Goal: Task Accomplishment & Management: Manage account settings

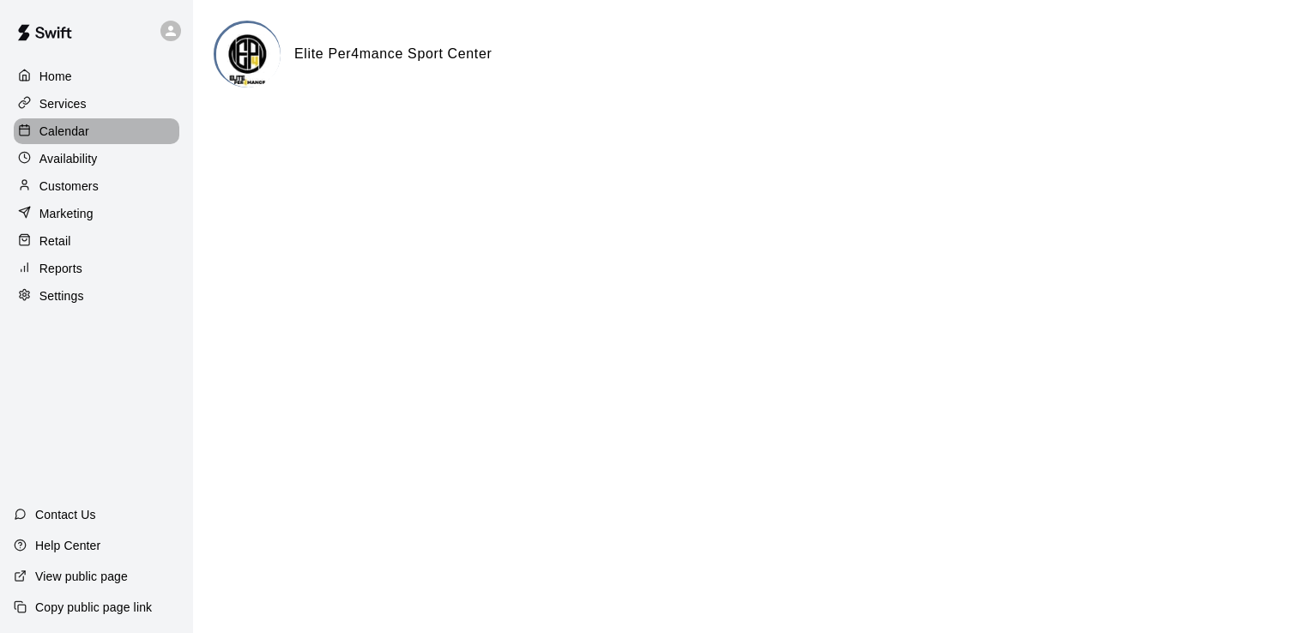
click at [80, 140] on p "Calendar" at bounding box center [64, 131] width 50 height 17
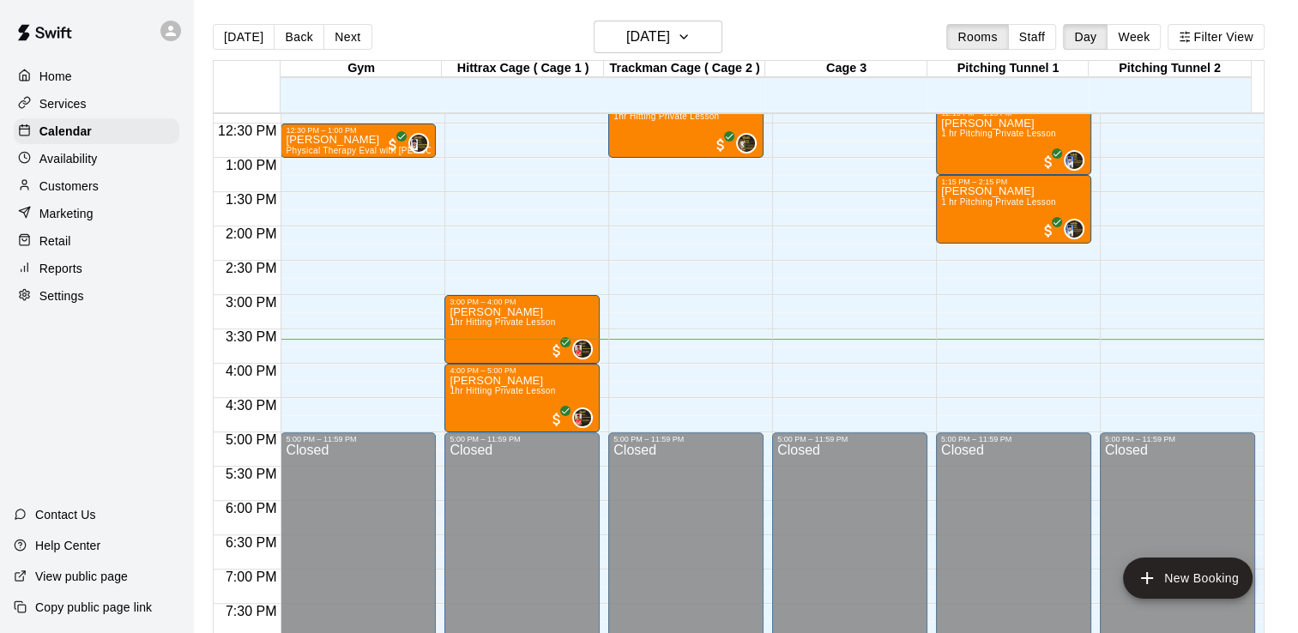
scroll to position [815, 0]
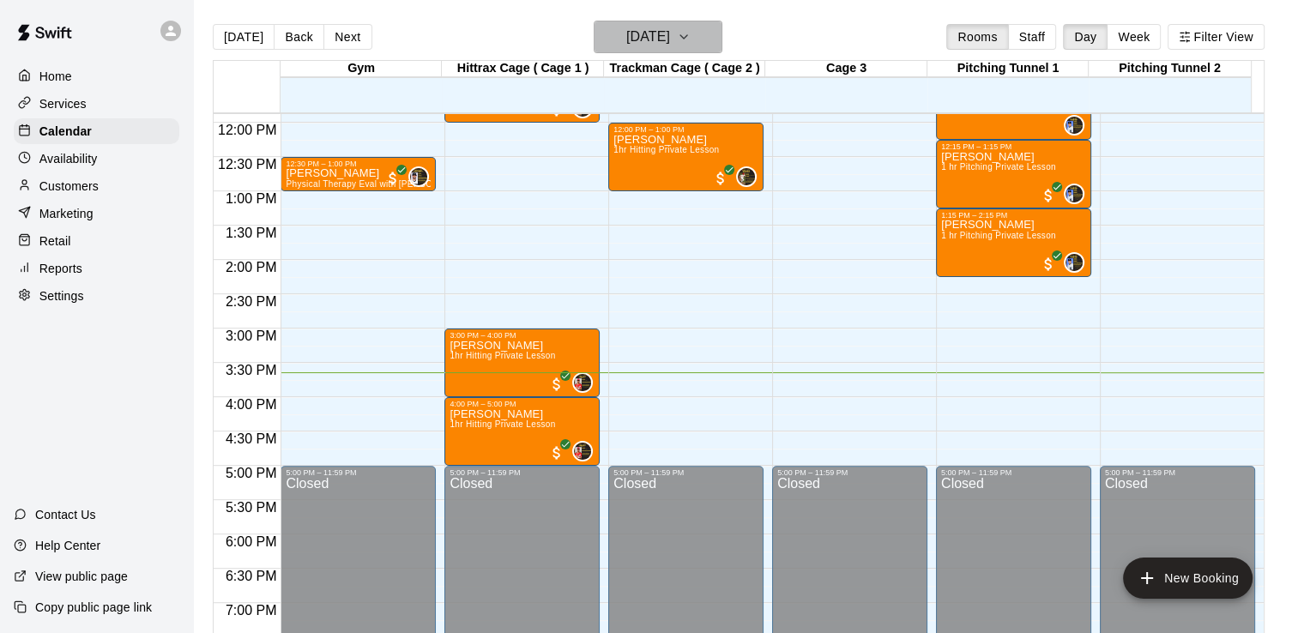
click at [691, 32] on icon "button" at bounding box center [684, 37] width 14 height 21
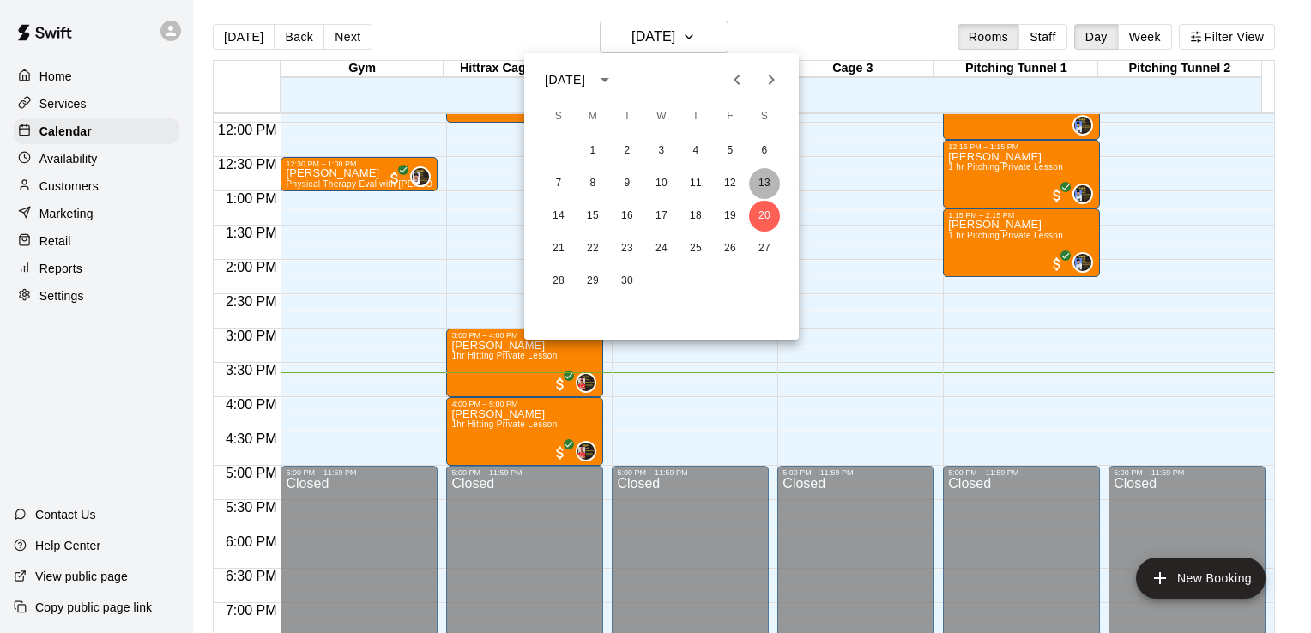
click at [766, 172] on button "13" at bounding box center [764, 183] width 31 height 31
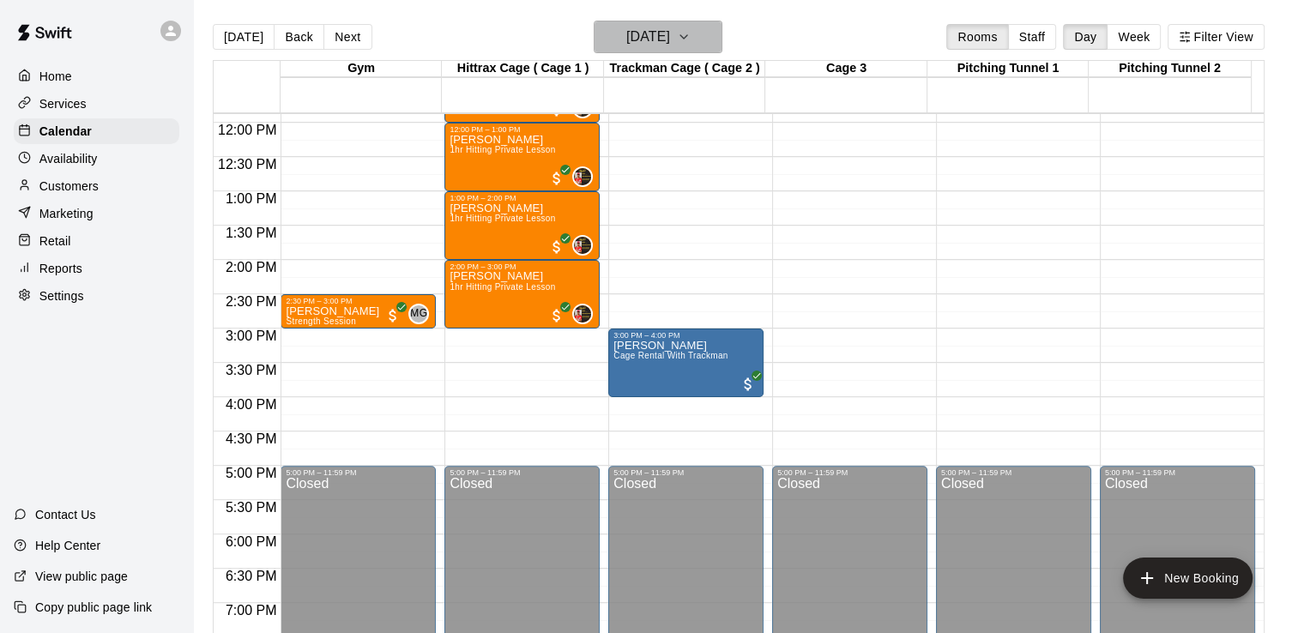
click at [691, 34] on icon "button" at bounding box center [684, 37] width 14 height 21
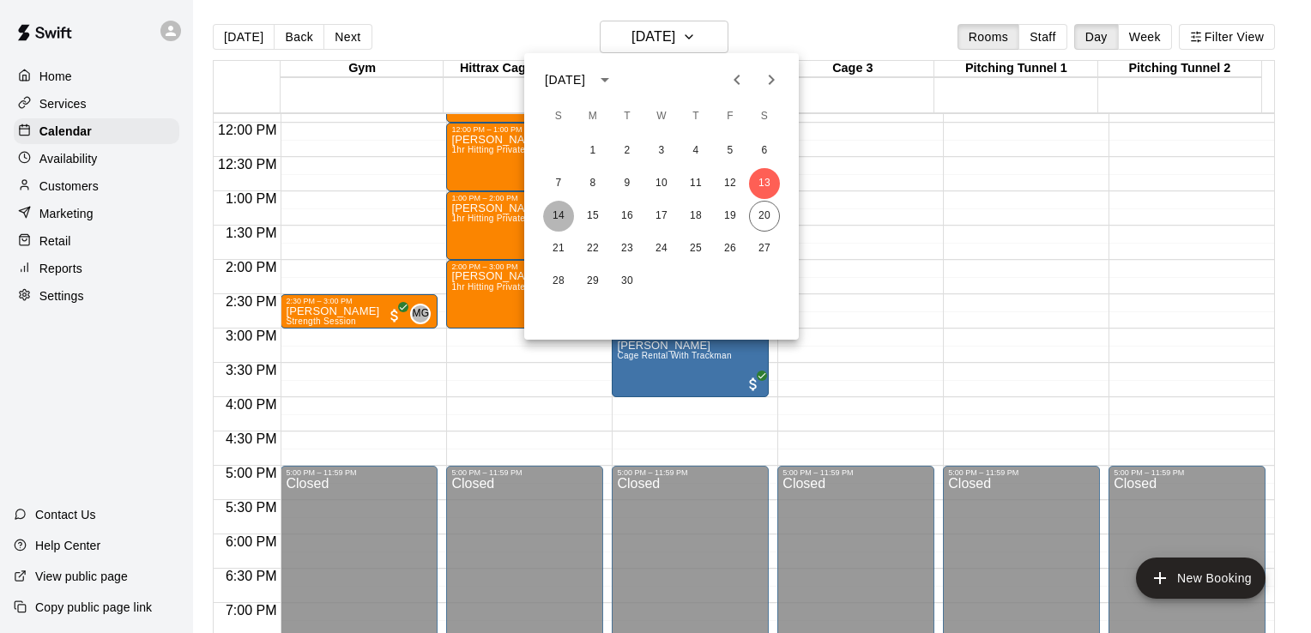
click at [558, 212] on button "14" at bounding box center [558, 216] width 31 height 31
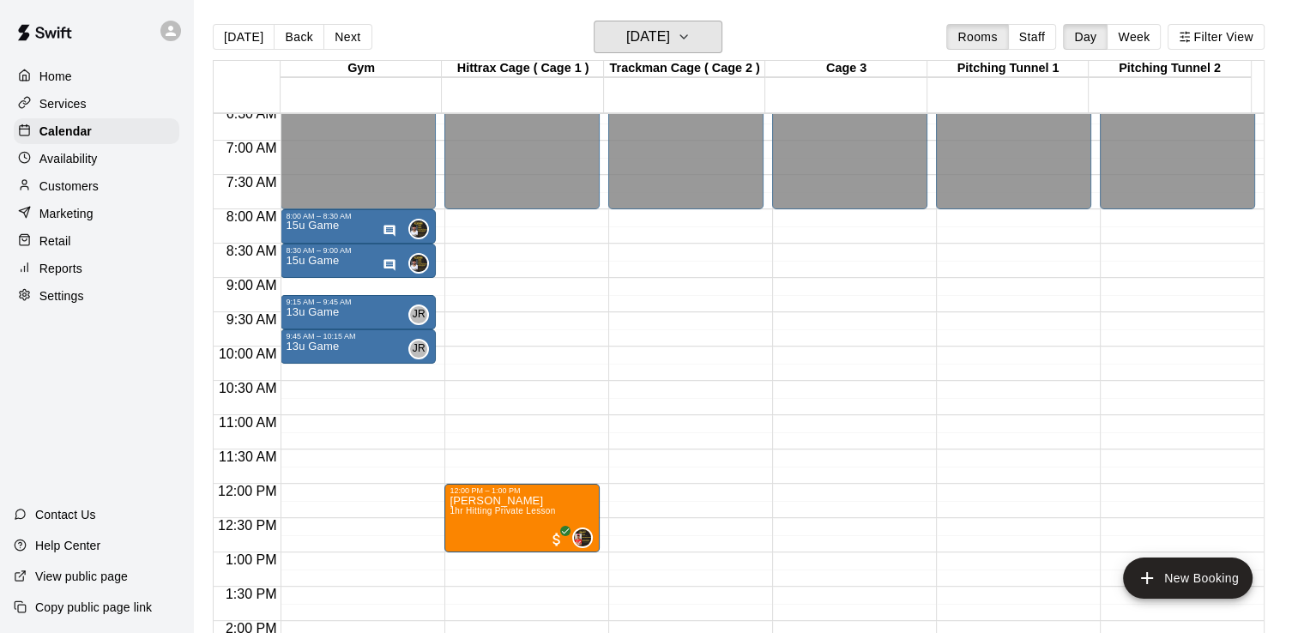
scroll to position [438, 0]
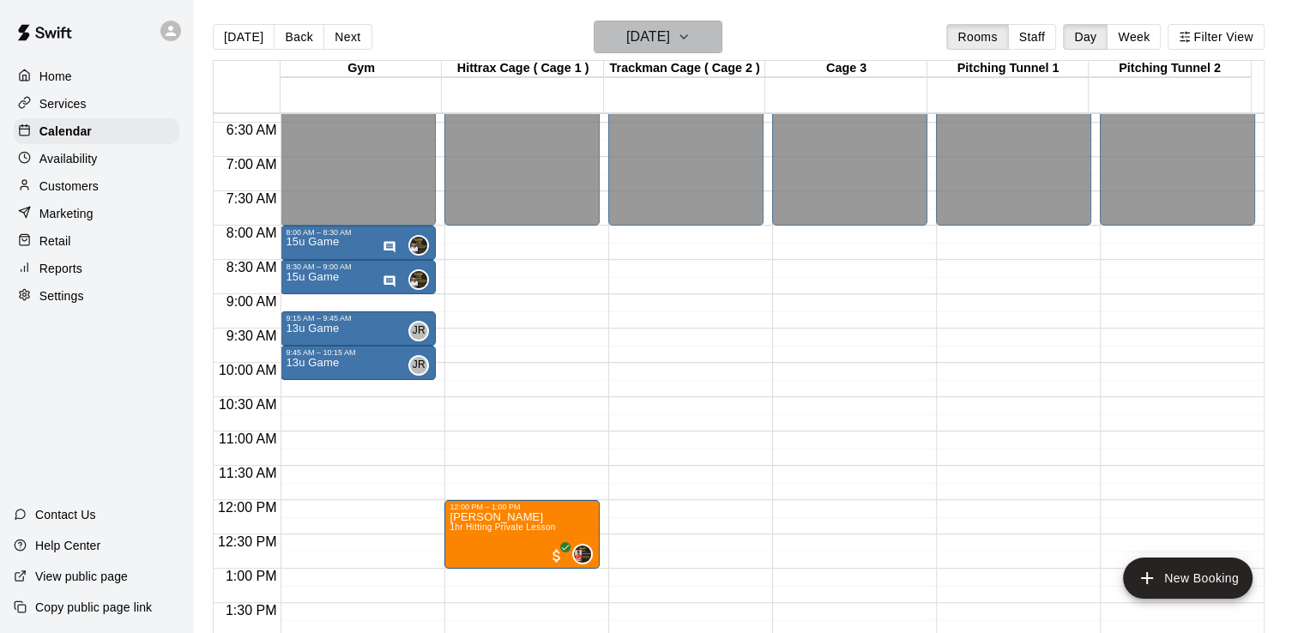
click at [691, 33] on icon "button" at bounding box center [684, 37] width 14 height 21
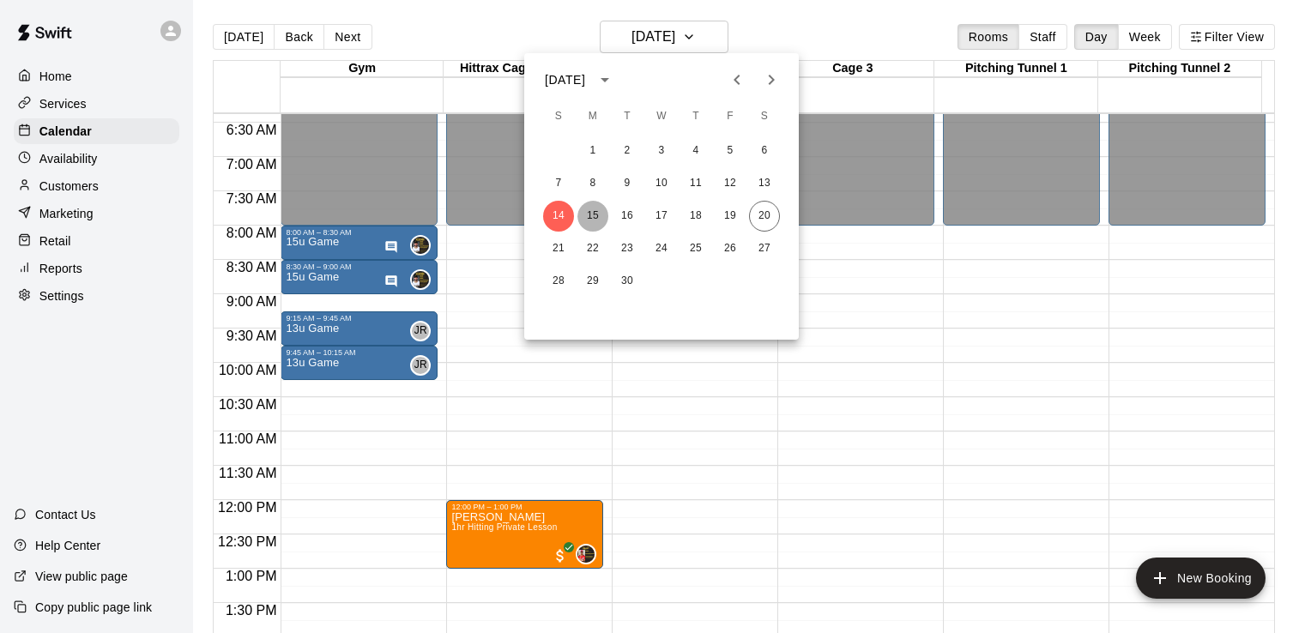
click at [594, 214] on button "15" at bounding box center [593, 216] width 31 height 31
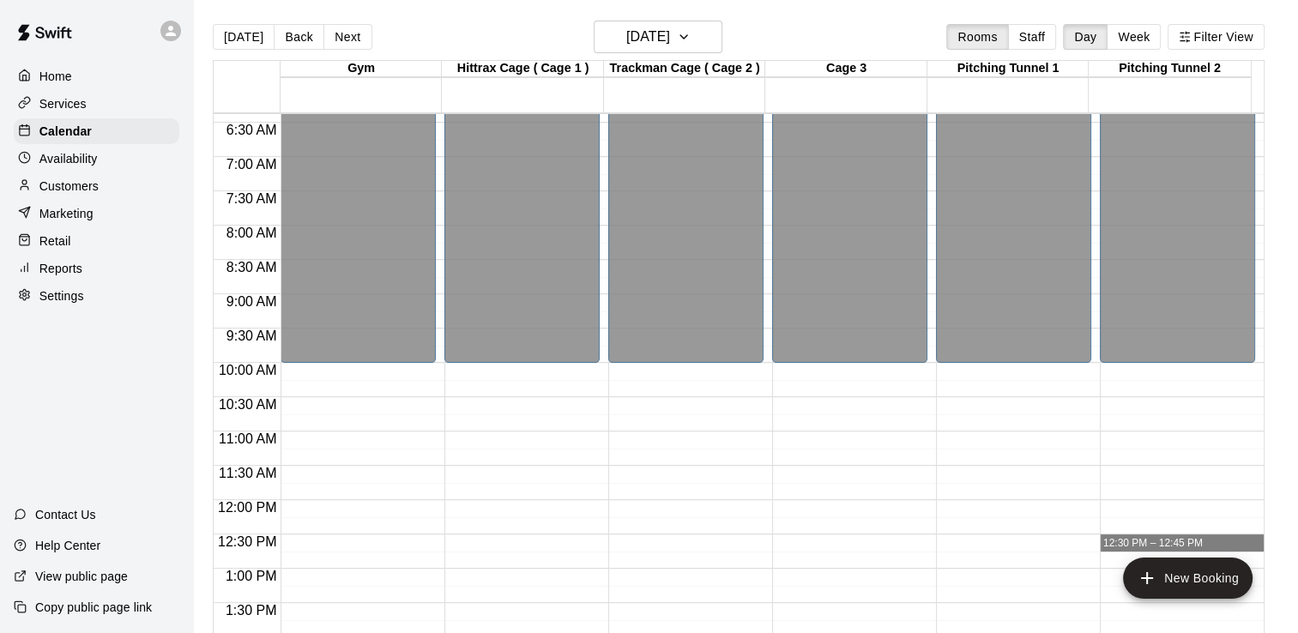
drag, startPoint x: 1270, startPoint y: 269, endPoint x: 1166, endPoint y: 546, distance: 295.2
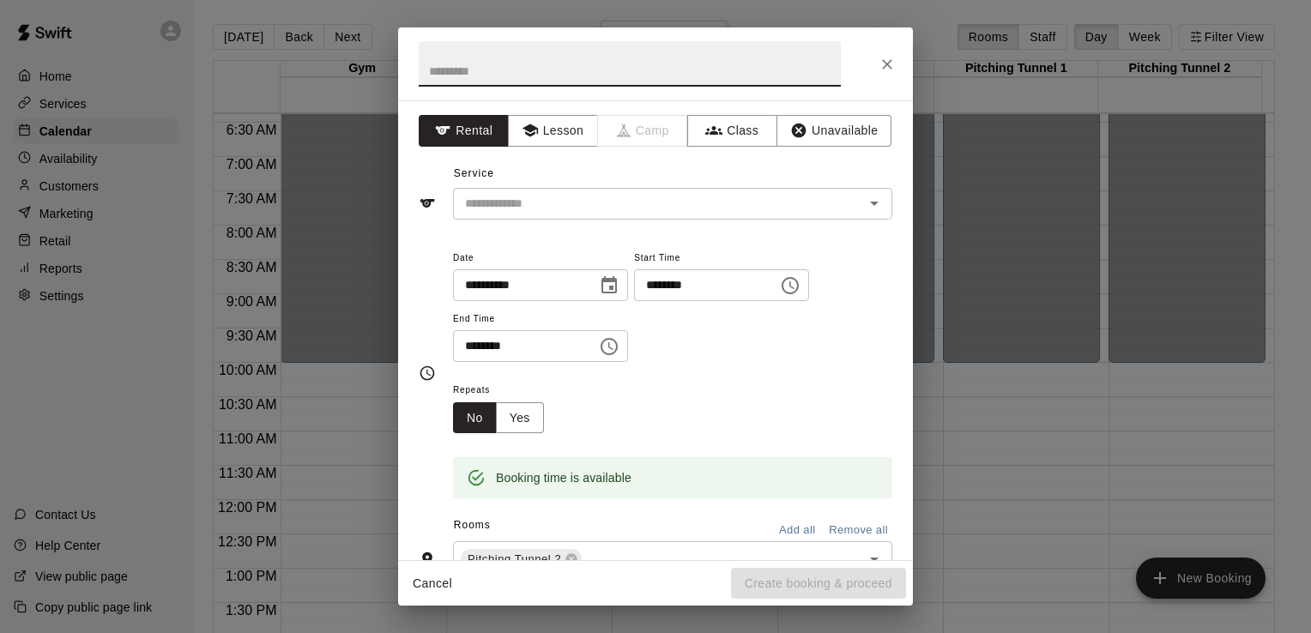
click at [889, 61] on icon "Close" at bounding box center [887, 64] width 17 height 17
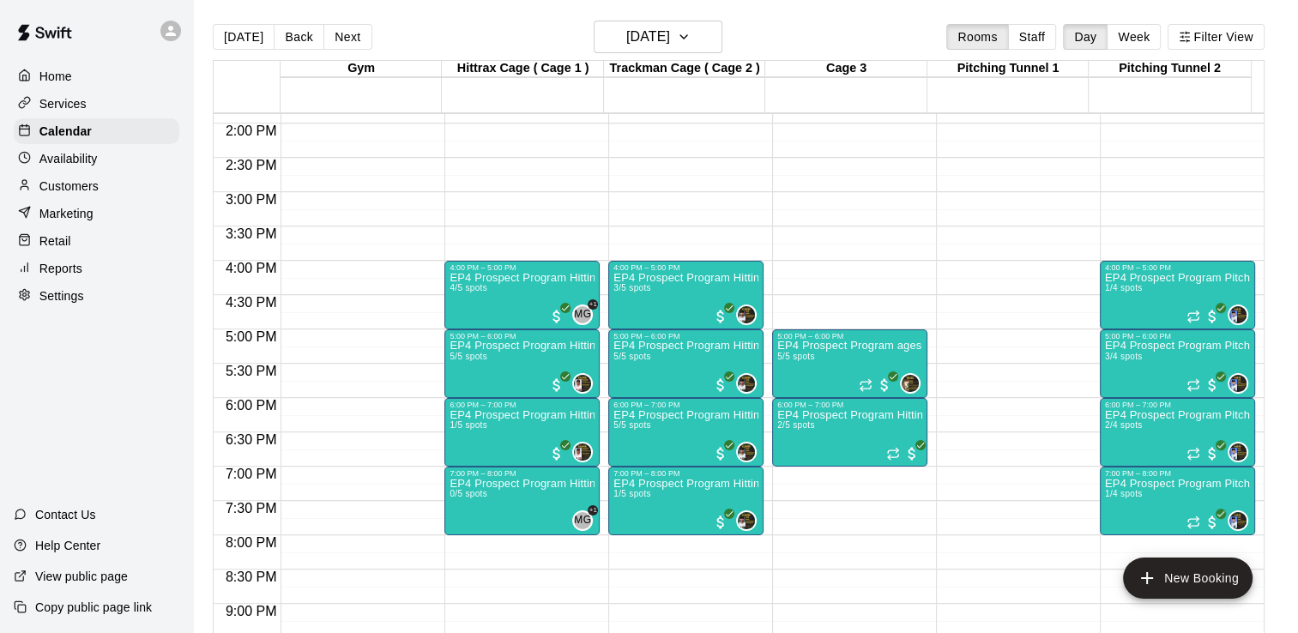
scroll to position [953, 0]
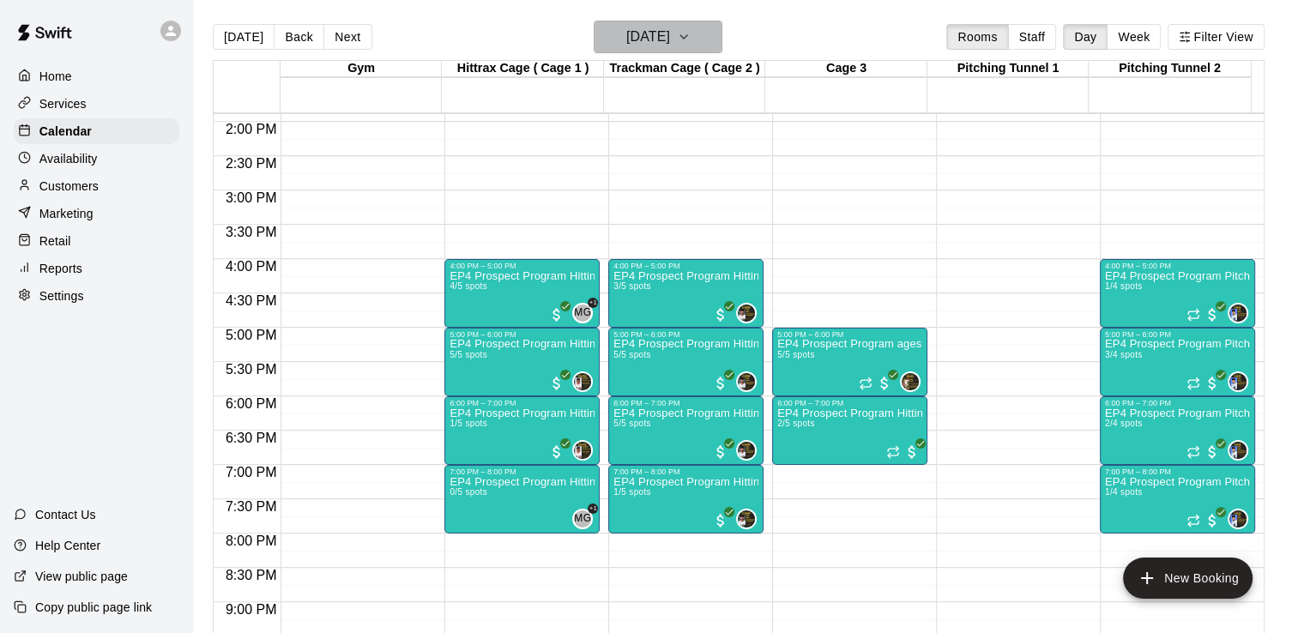
click at [691, 36] on icon "button" at bounding box center [684, 37] width 14 height 21
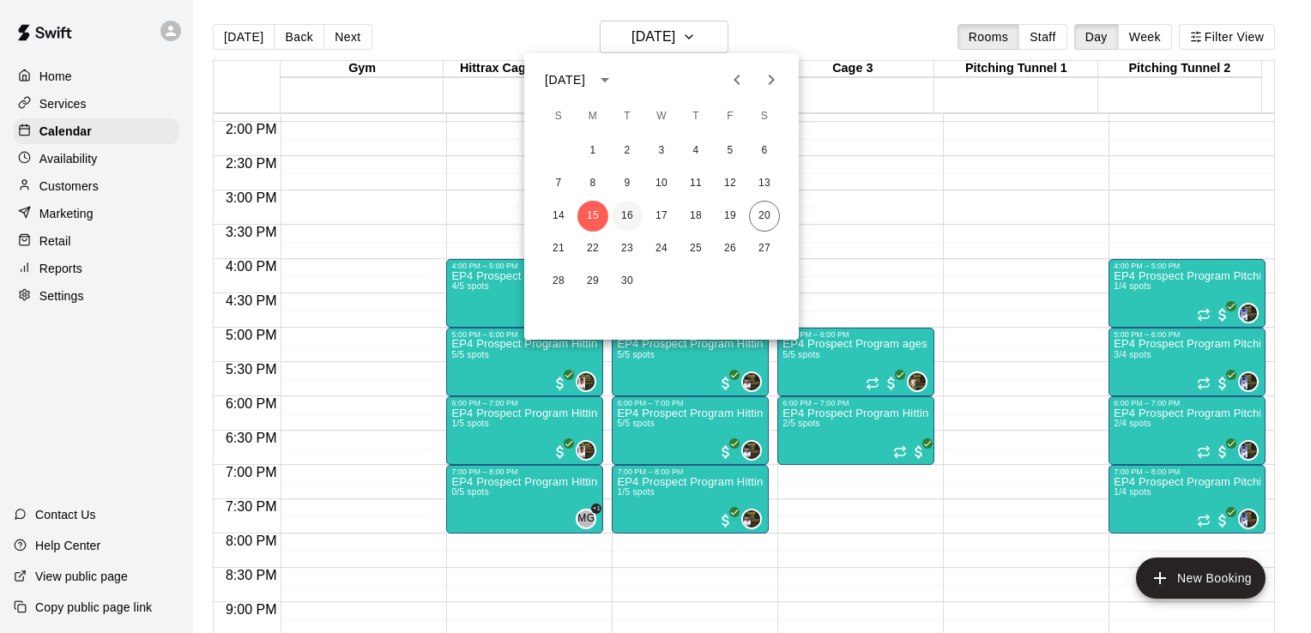
click at [628, 215] on button "16" at bounding box center [627, 216] width 31 height 31
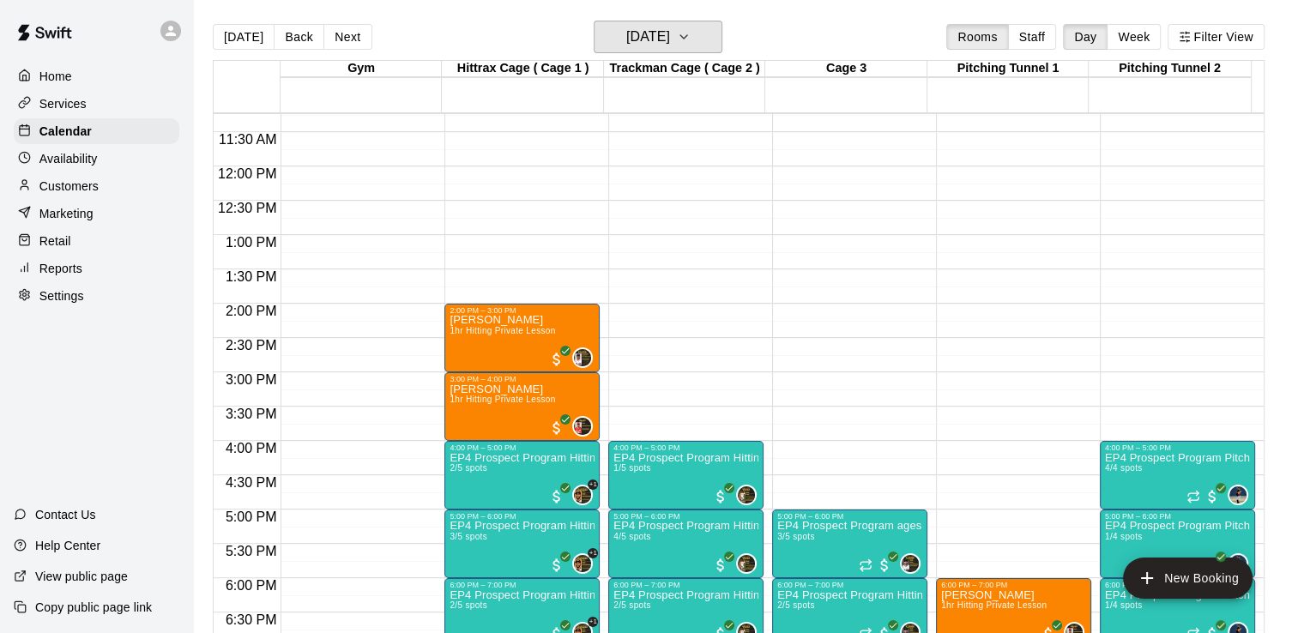
scroll to position [775, 0]
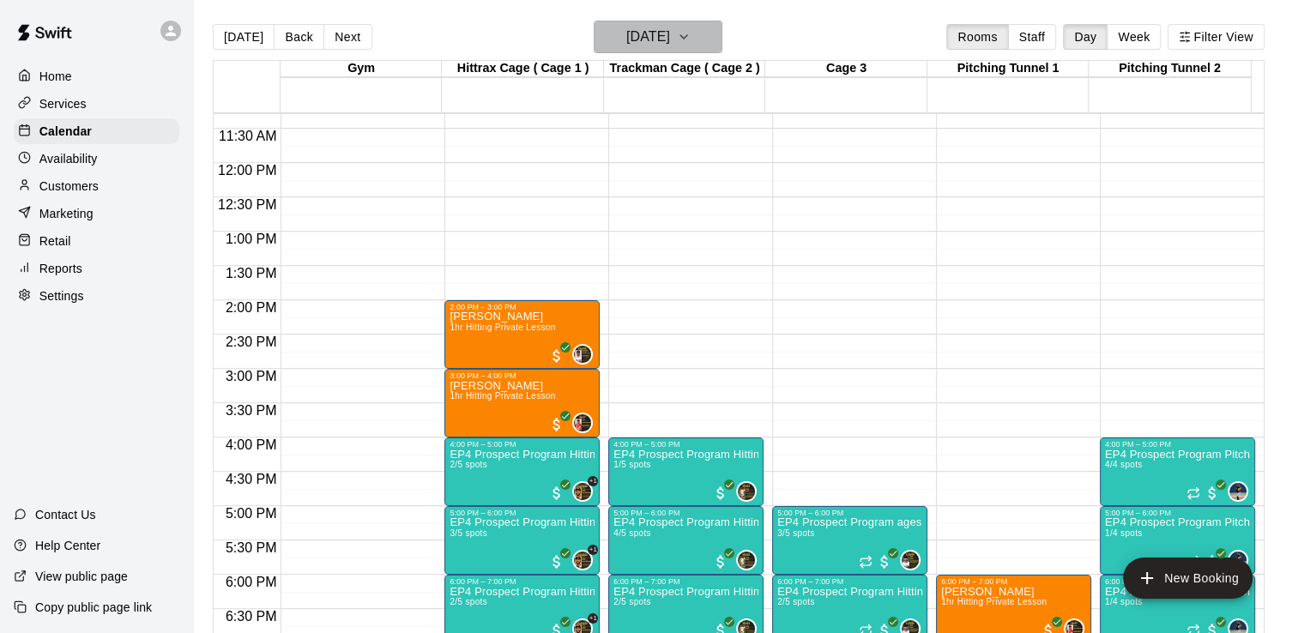
click at [691, 33] on icon "button" at bounding box center [684, 37] width 14 height 21
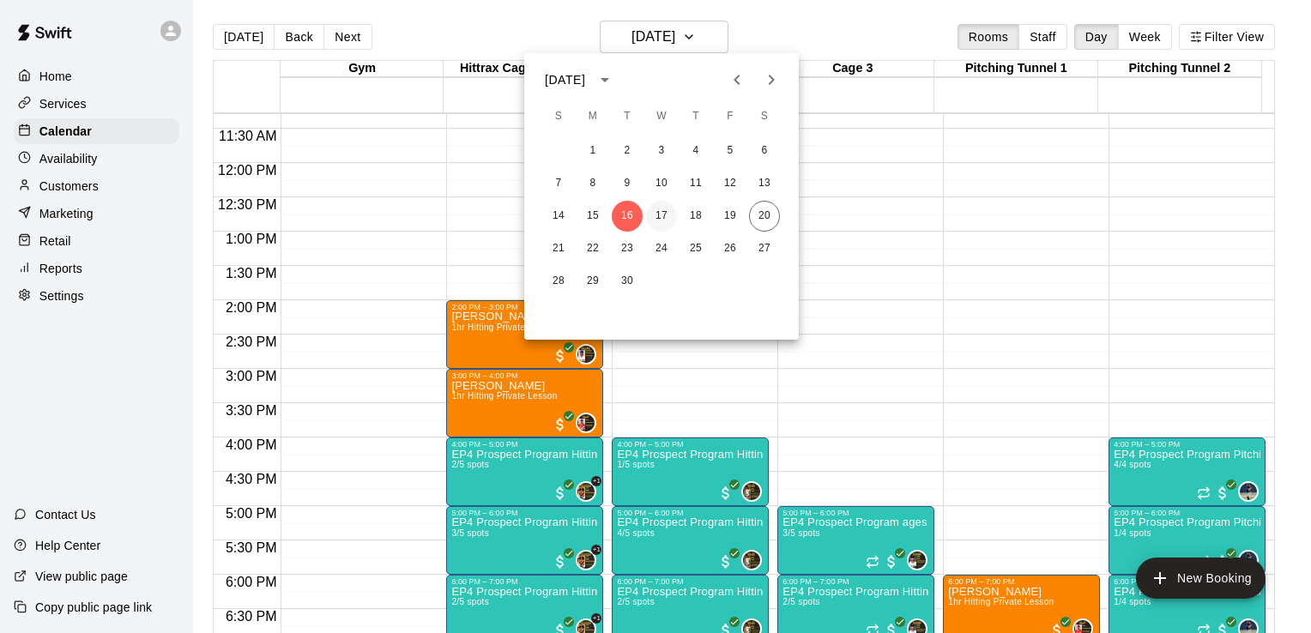
click at [661, 215] on button "17" at bounding box center [661, 216] width 31 height 31
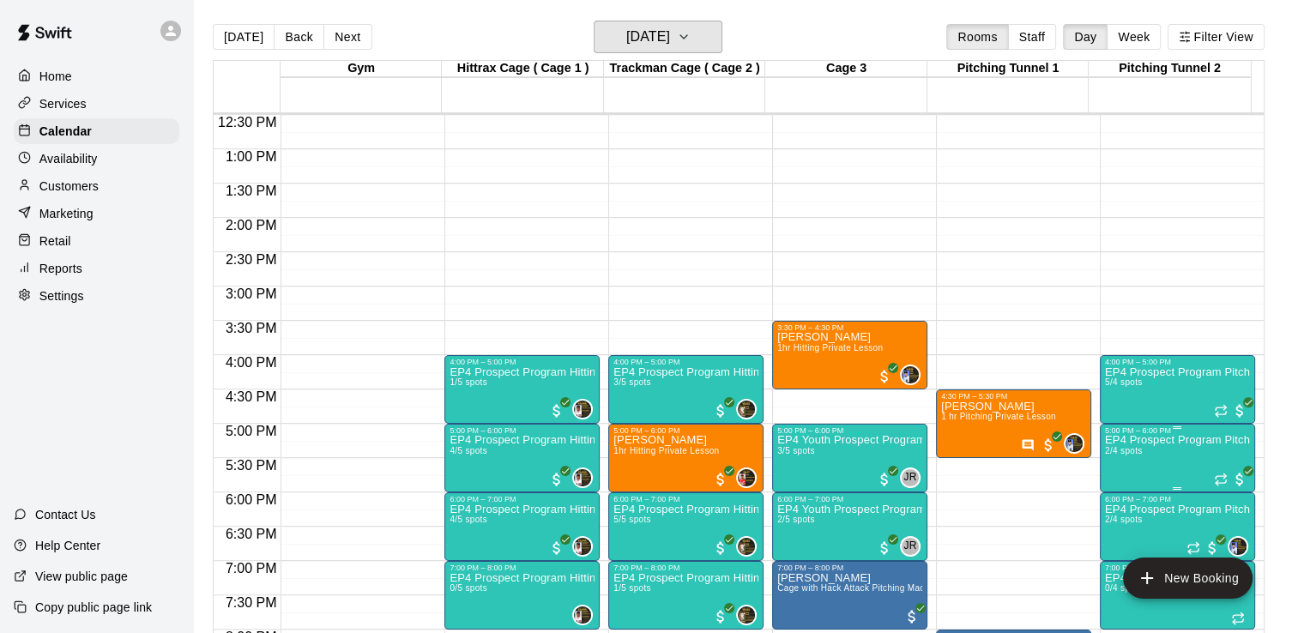
scroll to position [862, 0]
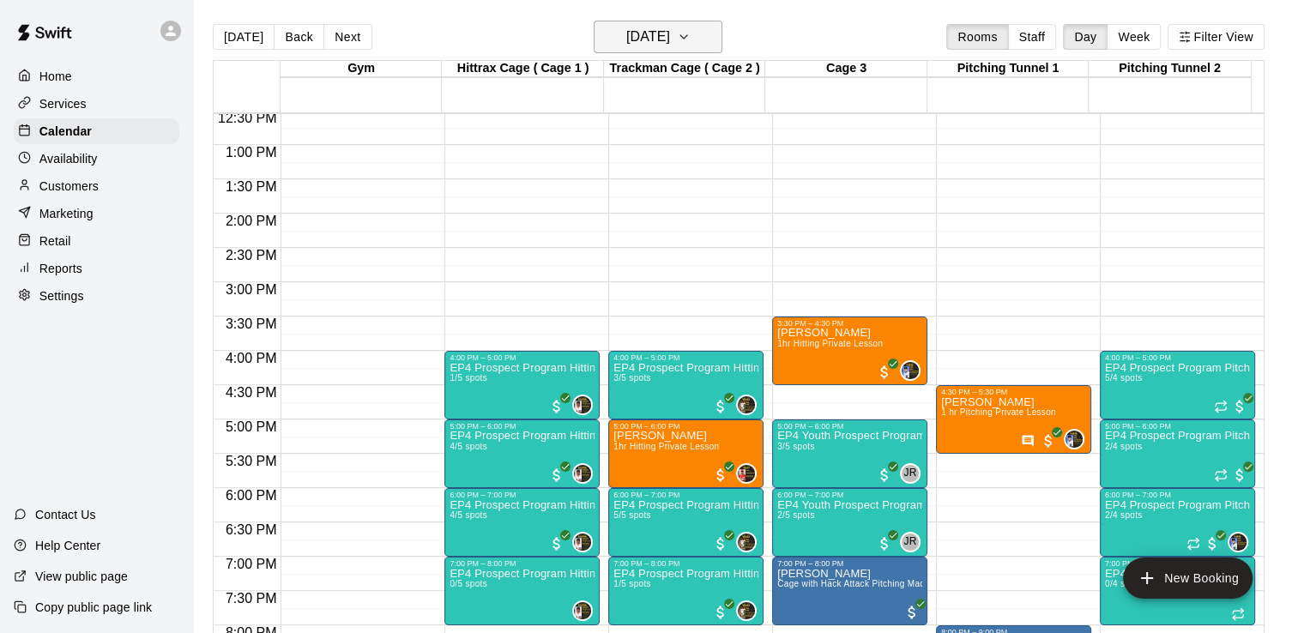
click at [691, 39] on icon "button" at bounding box center [684, 37] width 14 height 21
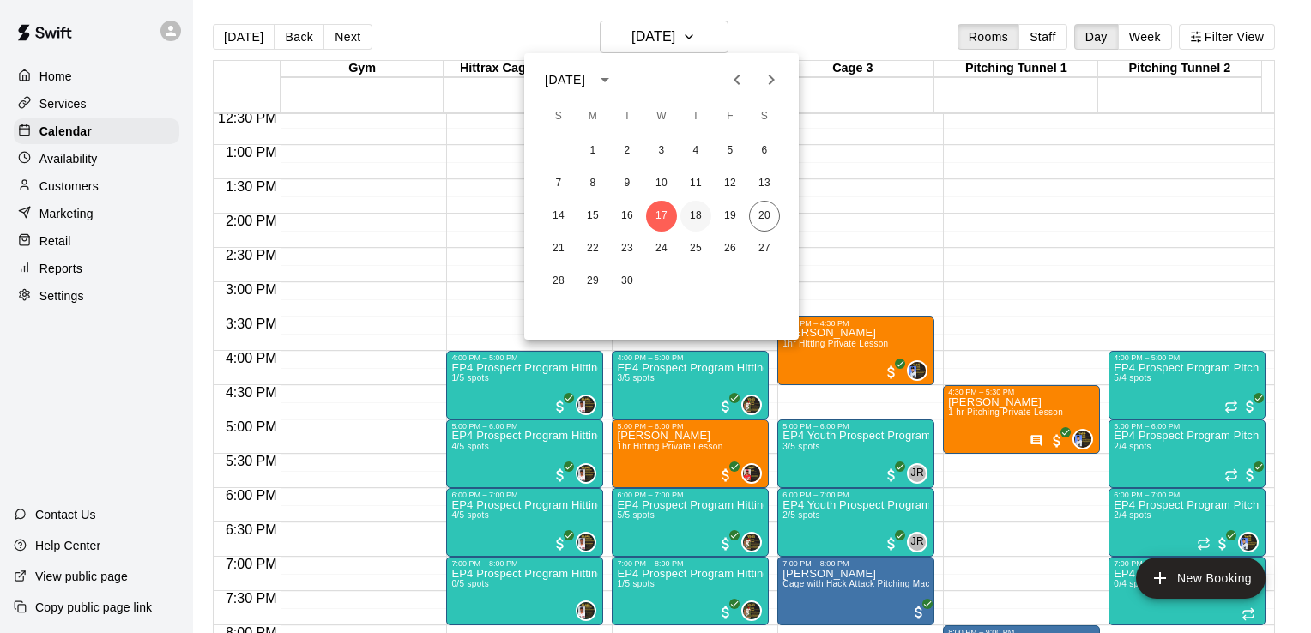
click at [705, 213] on button "18" at bounding box center [696, 216] width 31 height 31
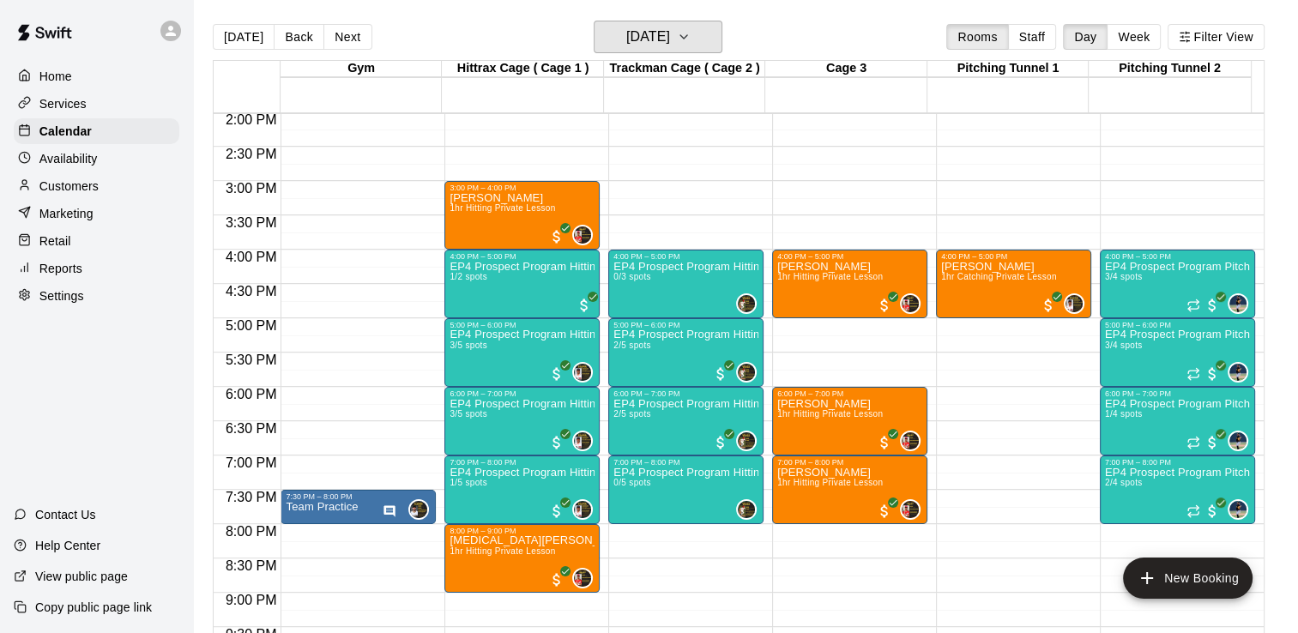
scroll to position [980, 0]
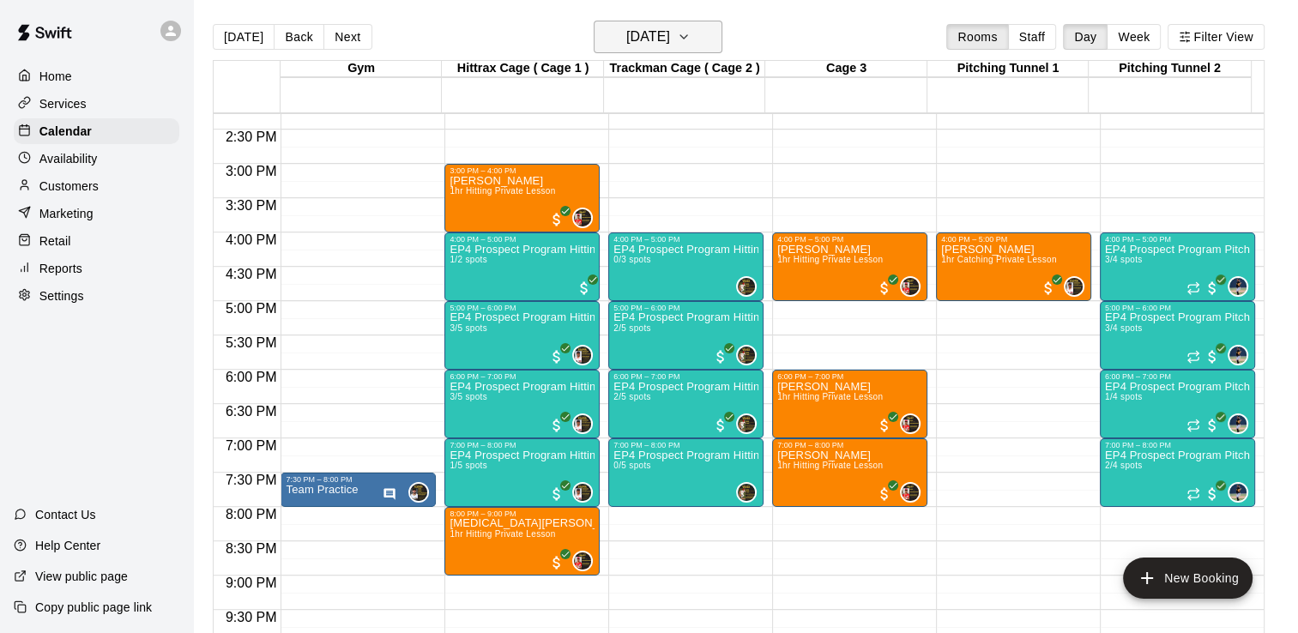
click at [691, 36] on icon "button" at bounding box center [684, 37] width 14 height 21
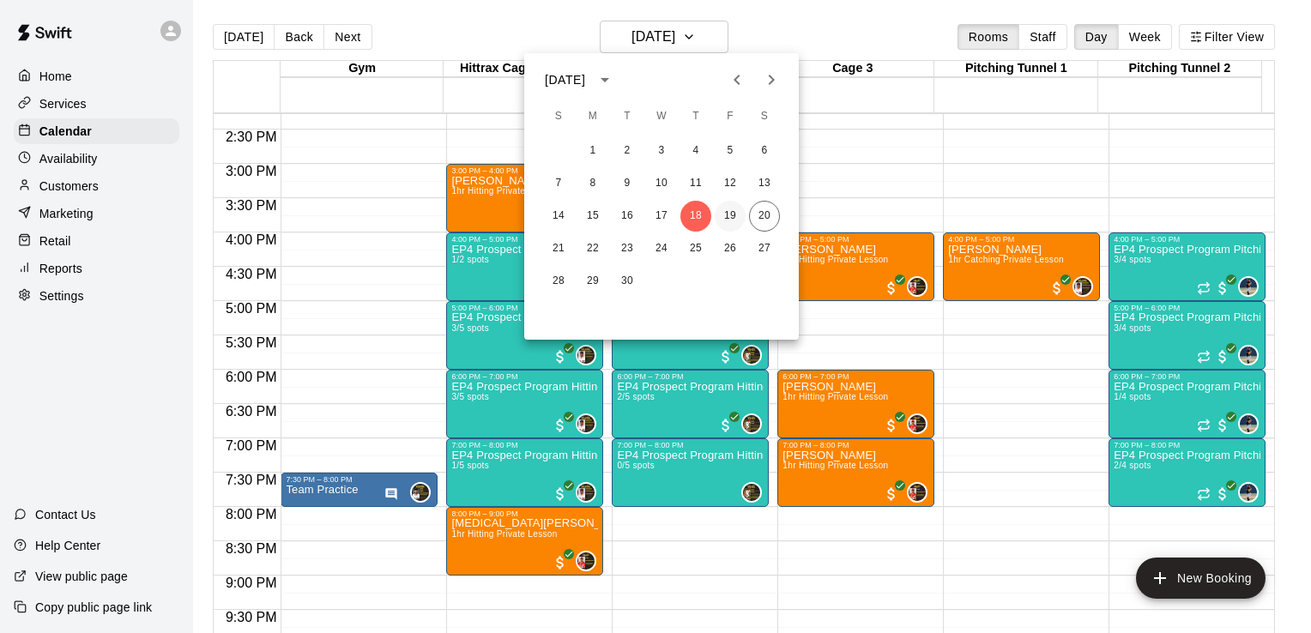
click at [731, 215] on button "19" at bounding box center [730, 216] width 31 height 31
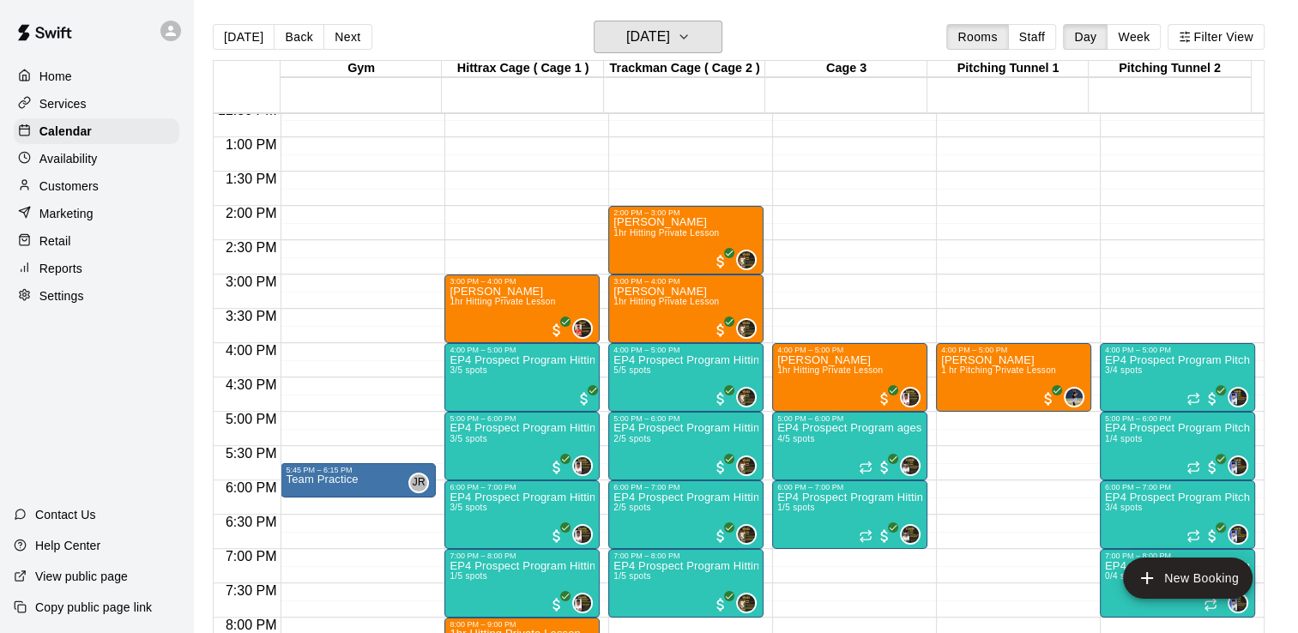
scroll to position [882, 0]
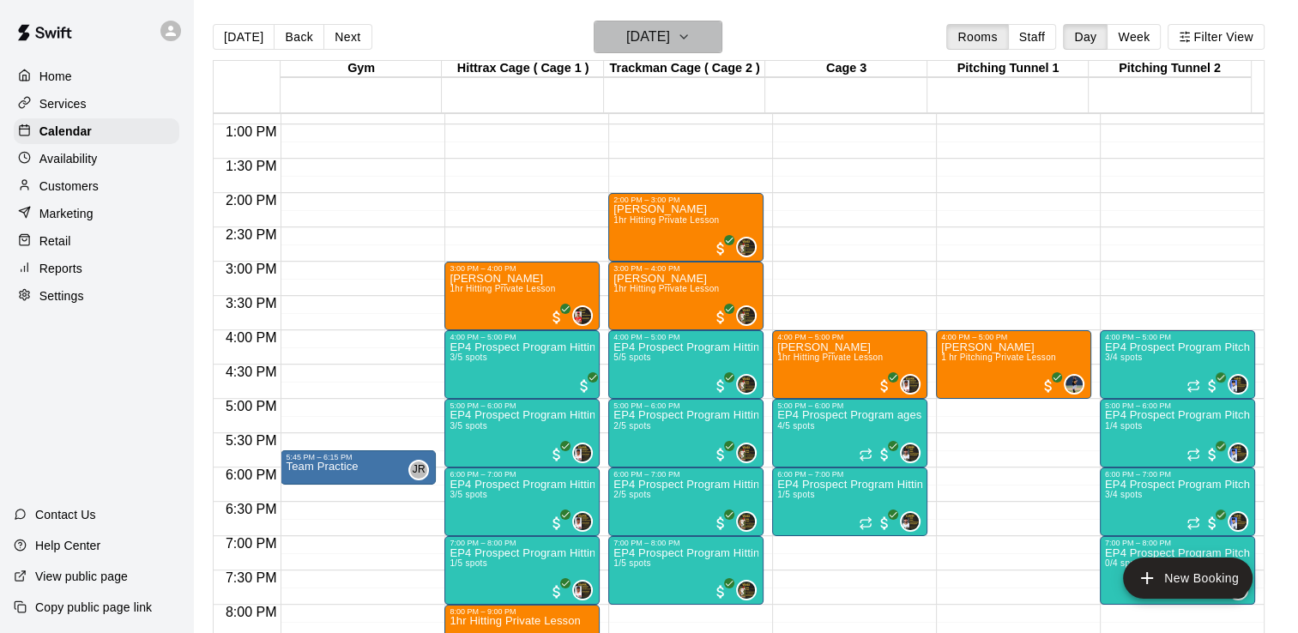
click at [687, 35] on icon "button" at bounding box center [684, 36] width 7 height 3
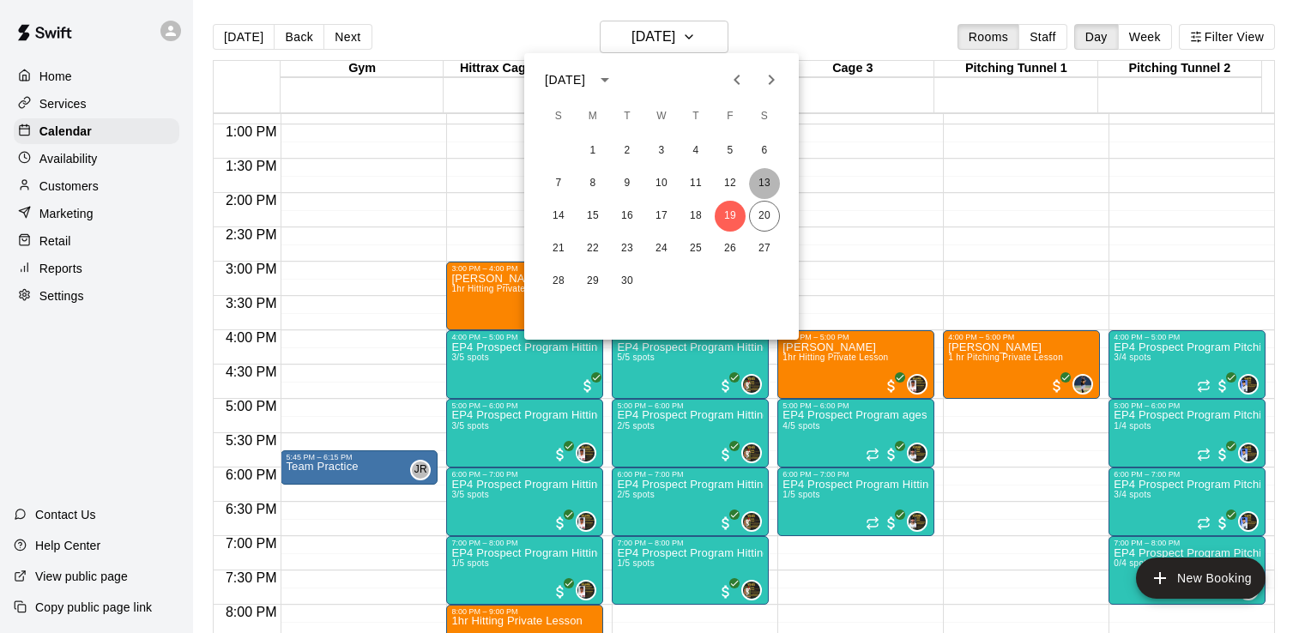
click at [764, 182] on button "13" at bounding box center [764, 183] width 31 height 31
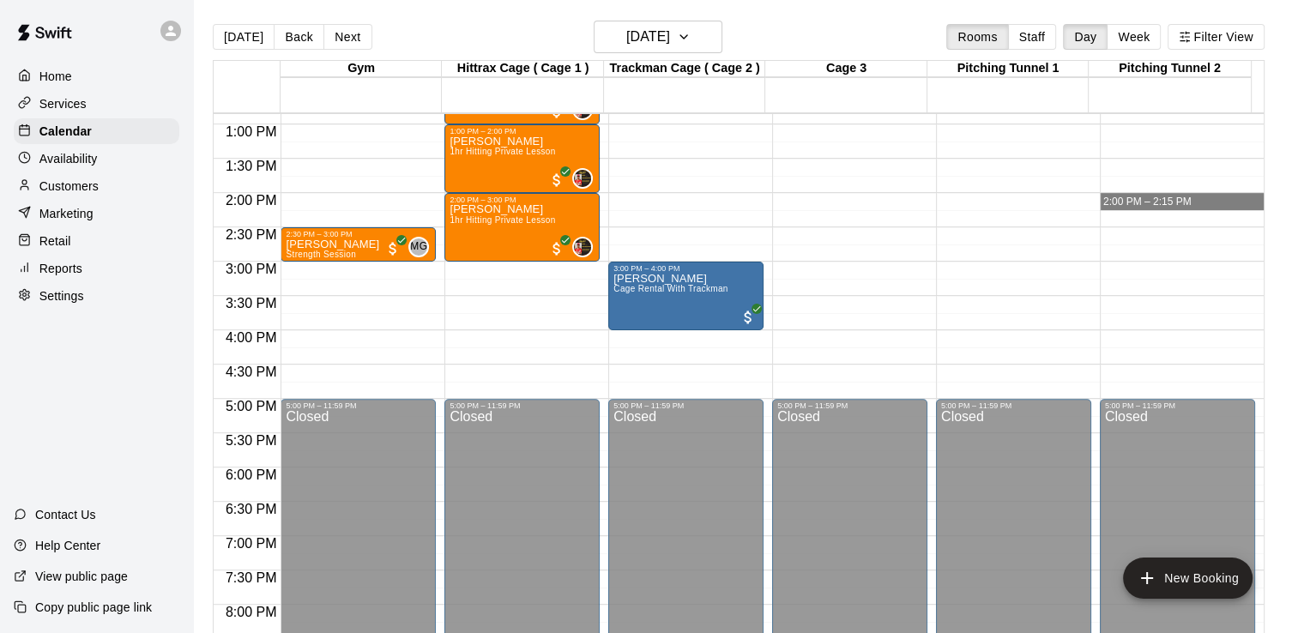
drag, startPoint x: 1267, startPoint y: 409, endPoint x: 1226, endPoint y: 209, distance: 204.8
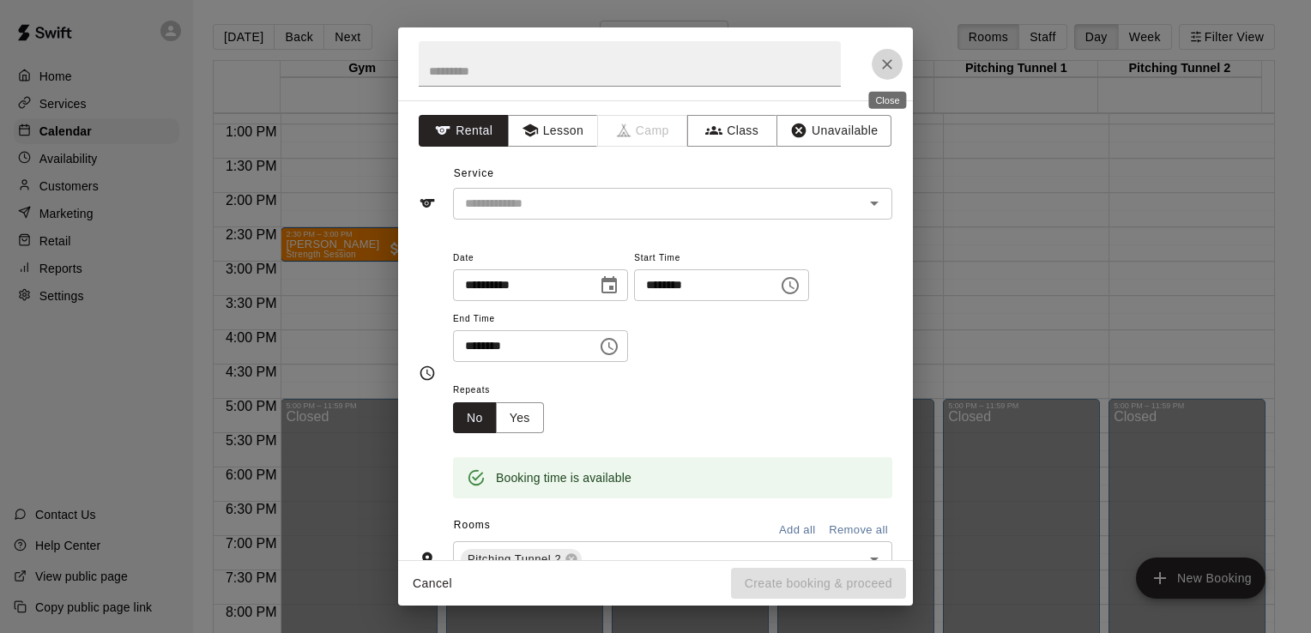
click at [886, 66] on icon "Close" at bounding box center [887, 64] width 17 height 17
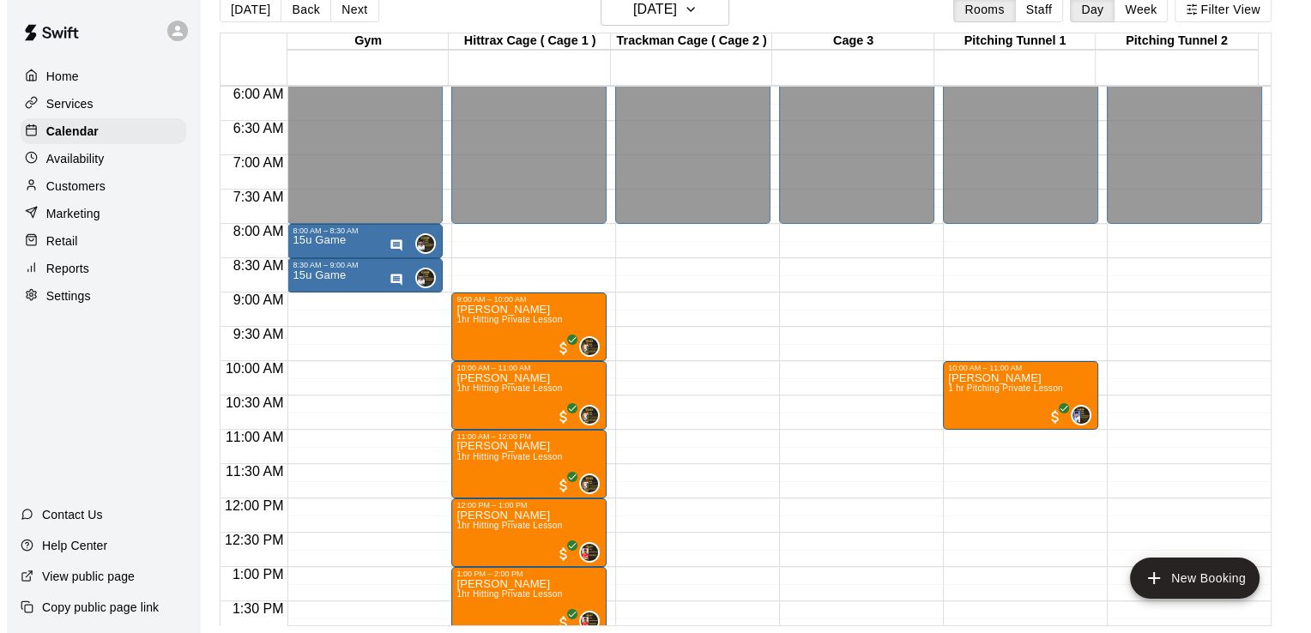
scroll to position [412, 0]
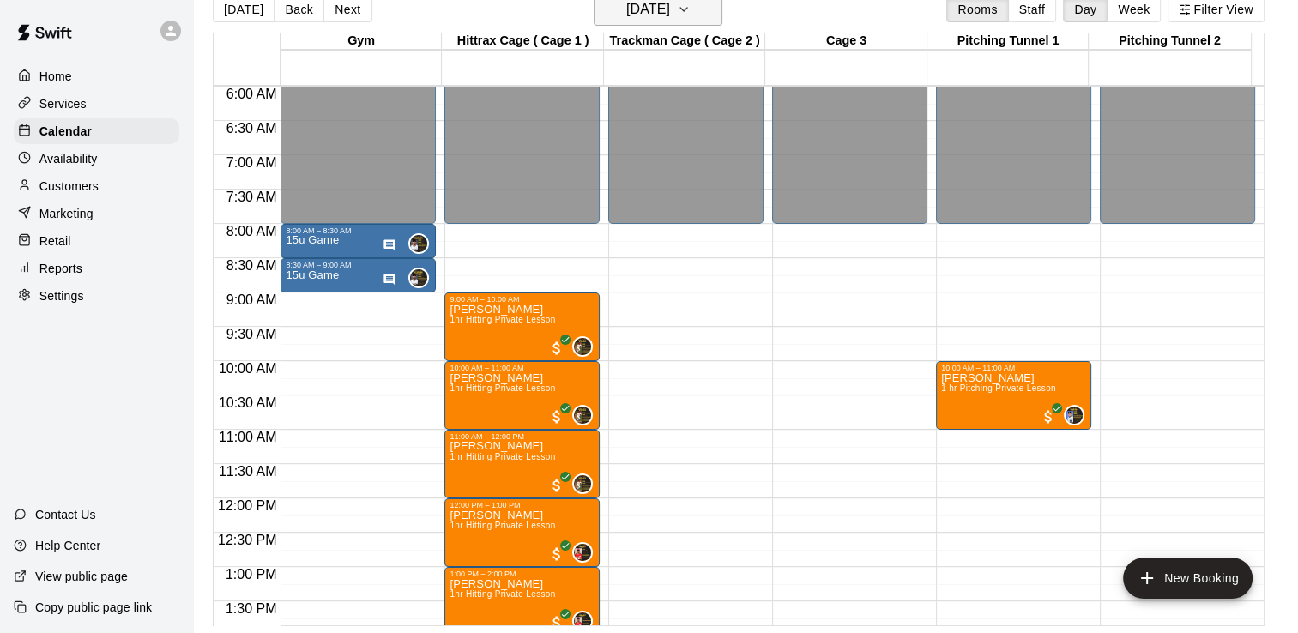
click at [691, 12] on icon "button" at bounding box center [684, 9] width 14 height 21
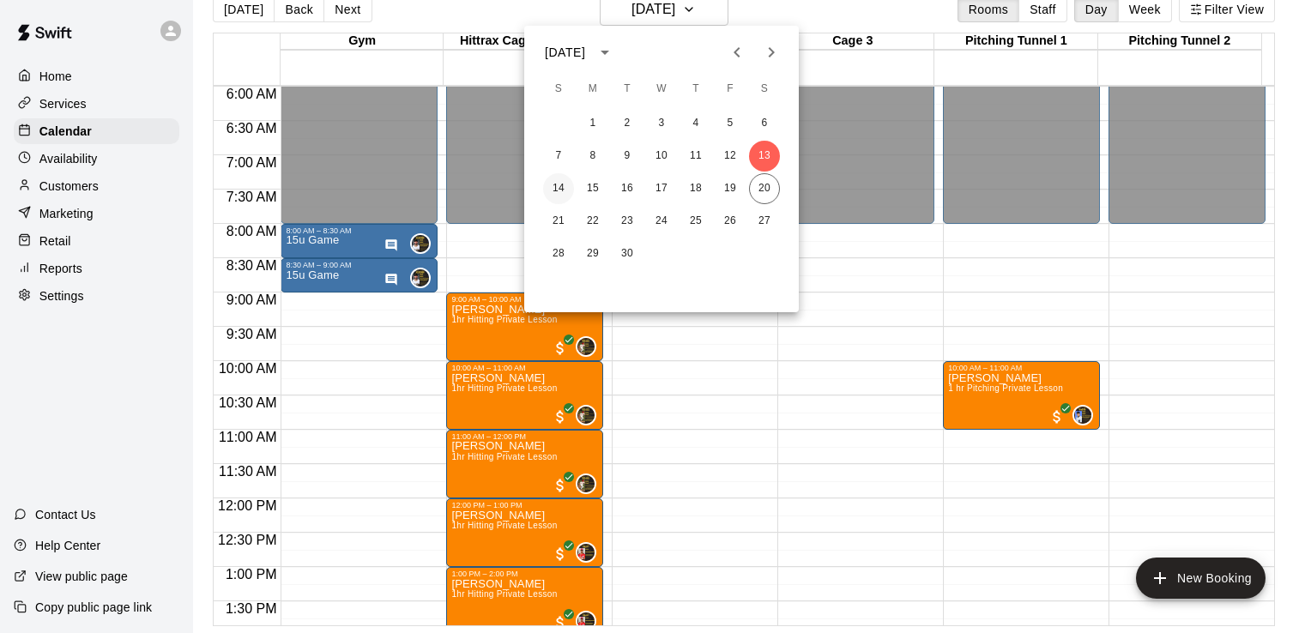
click at [563, 189] on button "14" at bounding box center [558, 188] width 31 height 31
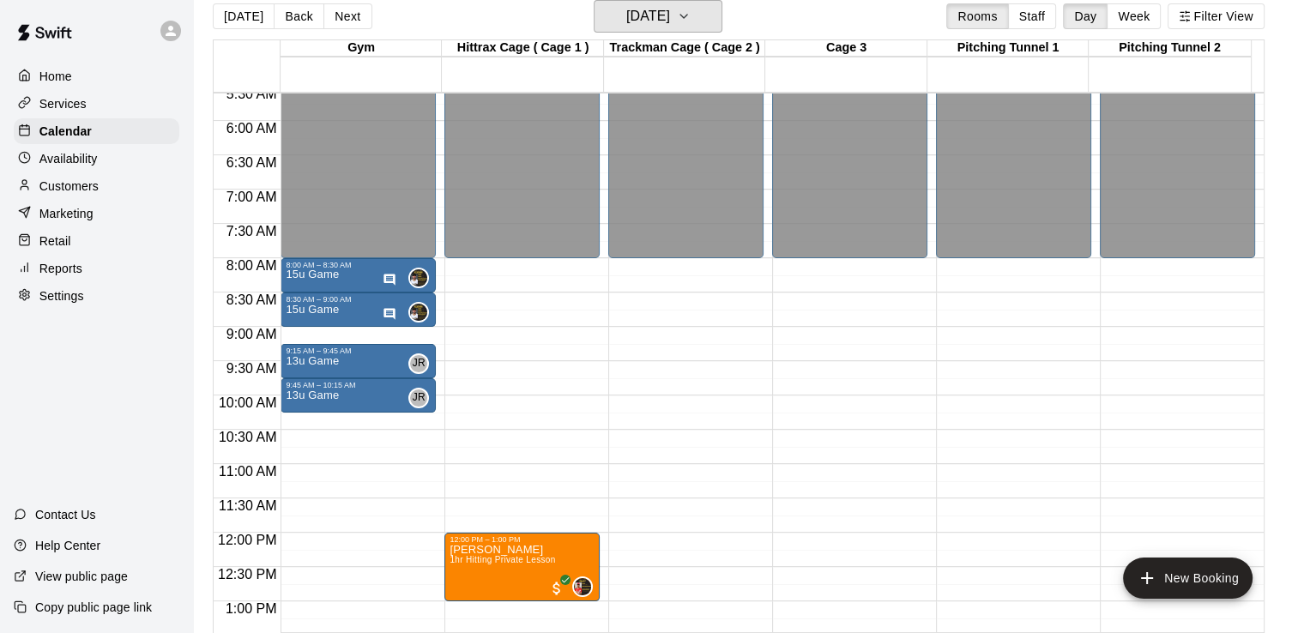
scroll to position [383, 0]
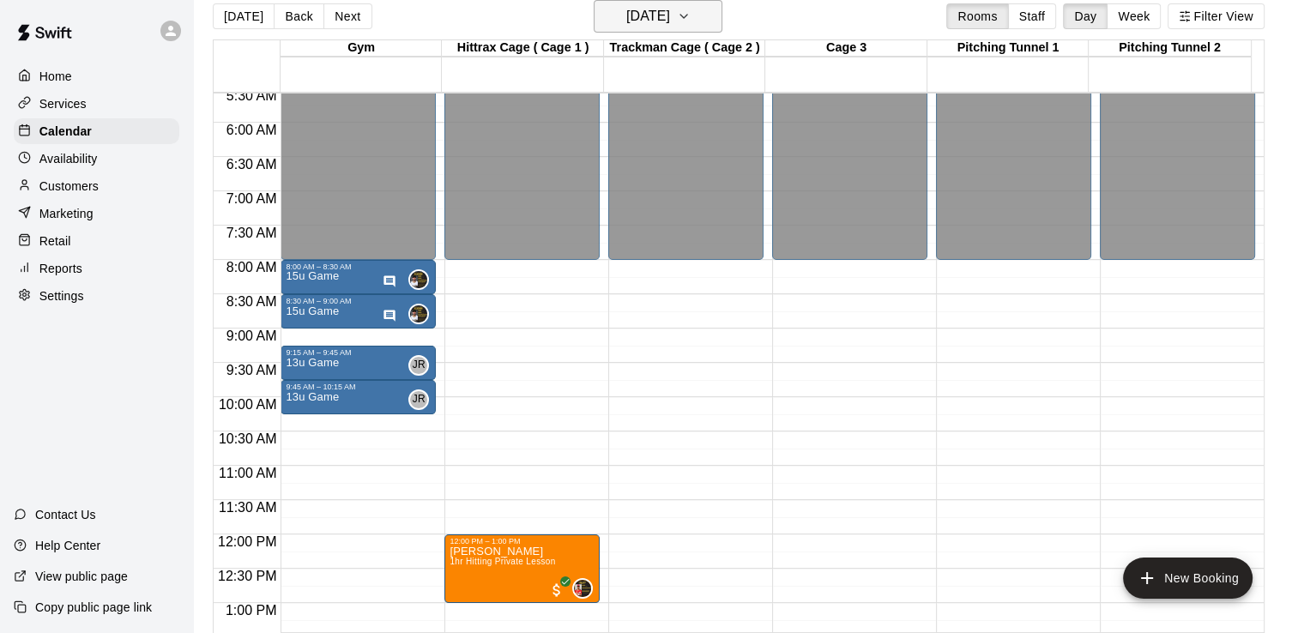
click at [691, 15] on icon "button" at bounding box center [684, 16] width 14 height 21
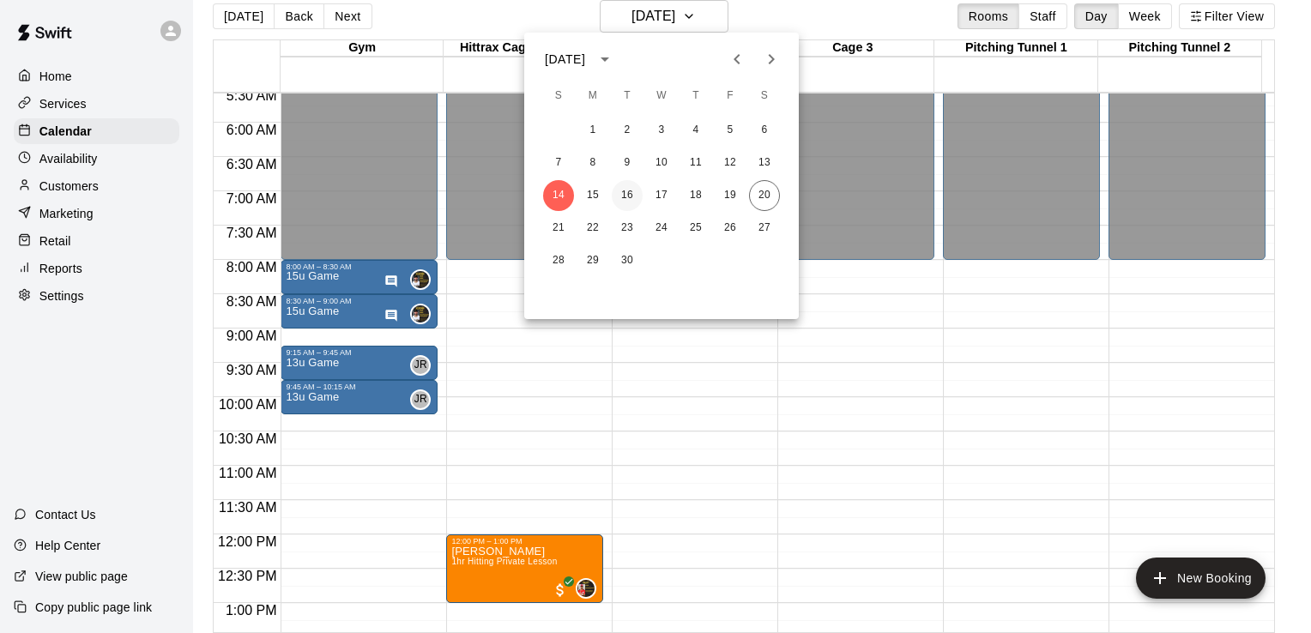
click at [629, 197] on button "16" at bounding box center [627, 195] width 31 height 31
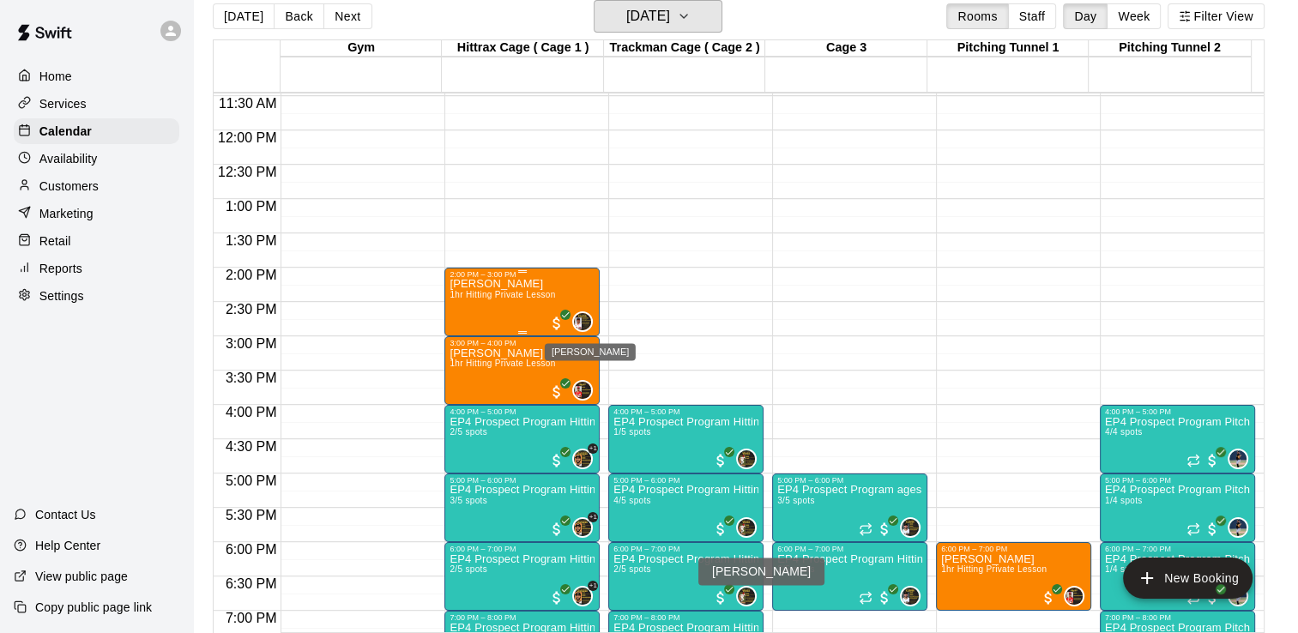
scroll to position [785, 0]
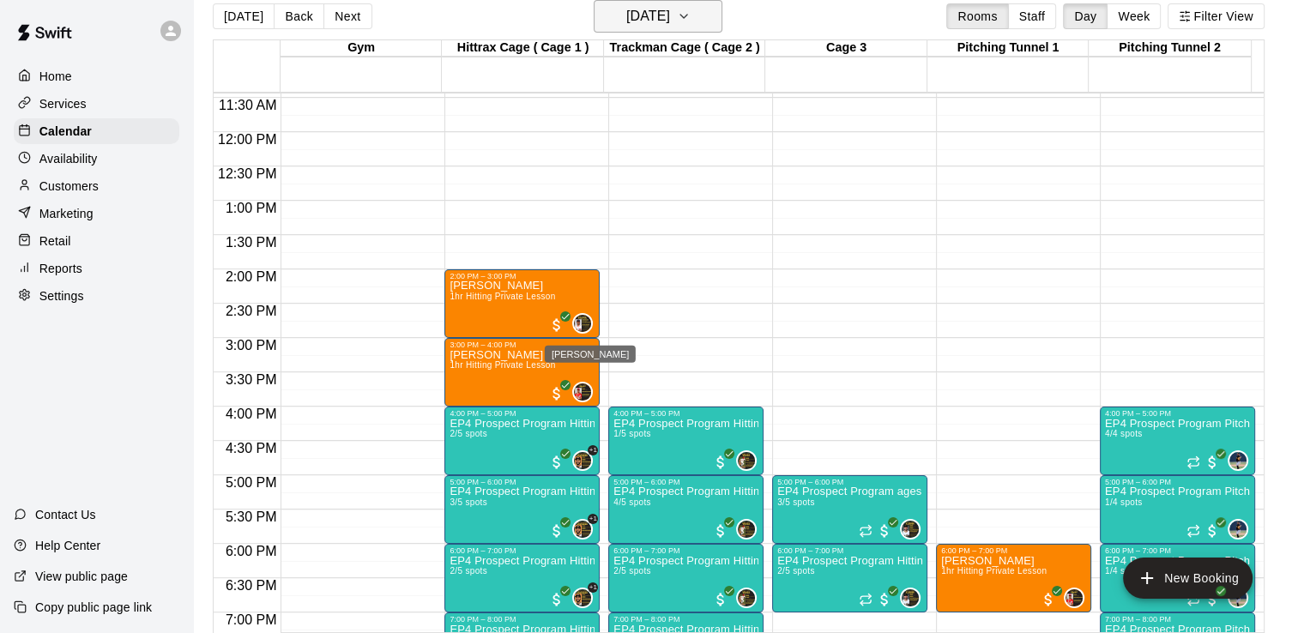
click at [691, 15] on icon "button" at bounding box center [684, 16] width 14 height 21
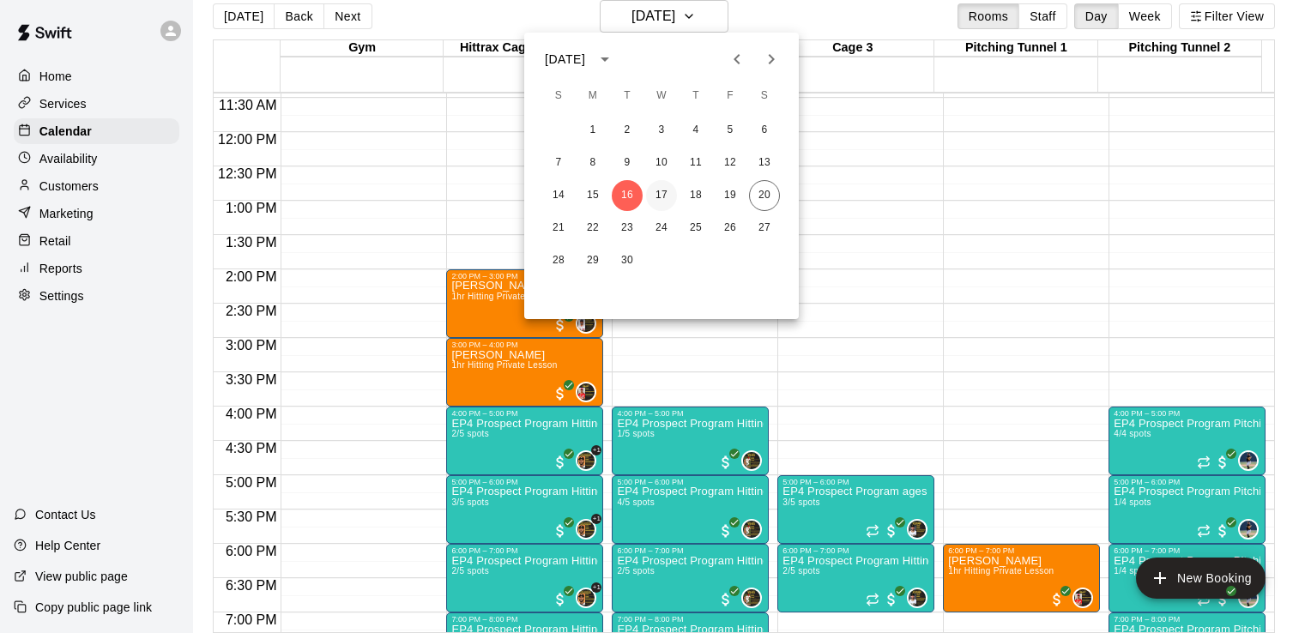
click at [656, 192] on button "17" at bounding box center [661, 195] width 31 height 31
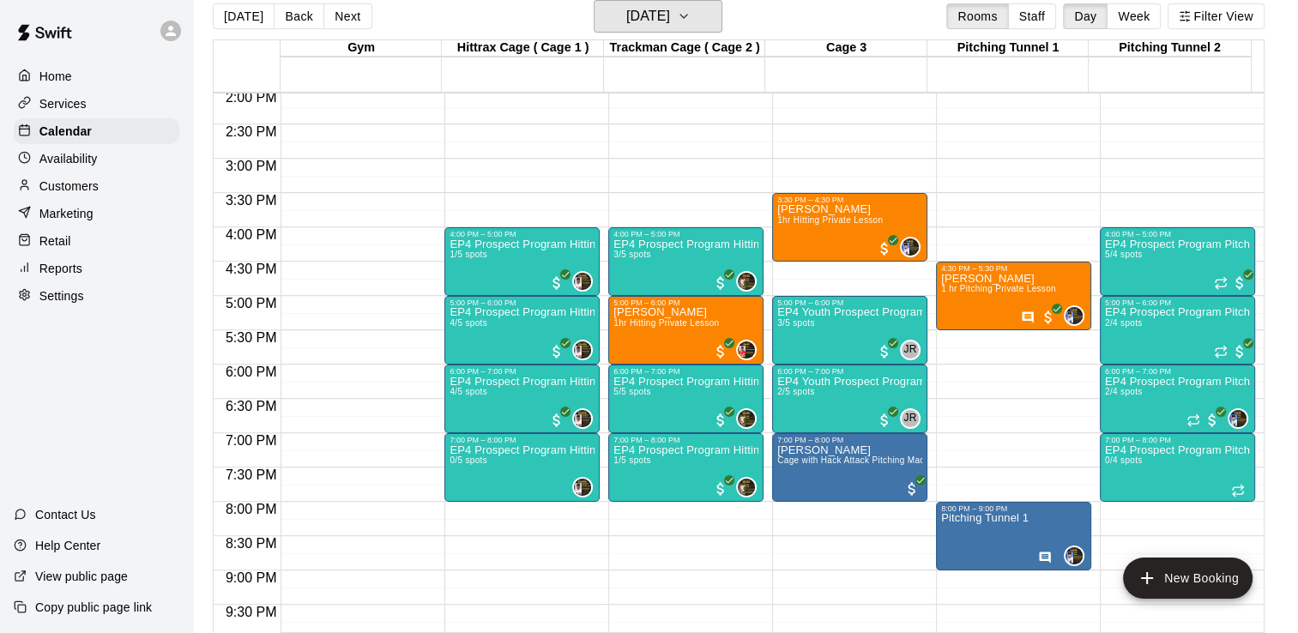
scroll to position [965, 0]
click at [691, 20] on icon "button" at bounding box center [684, 16] width 14 height 21
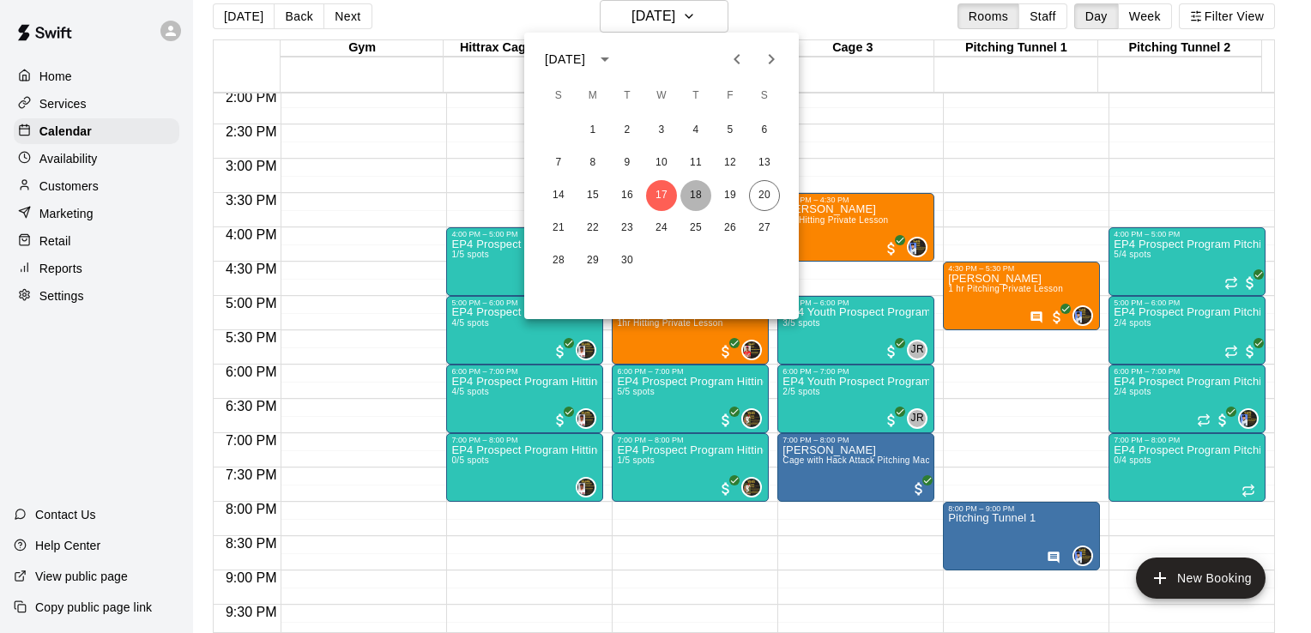
click at [702, 194] on button "18" at bounding box center [696, 195] width 31 height 31
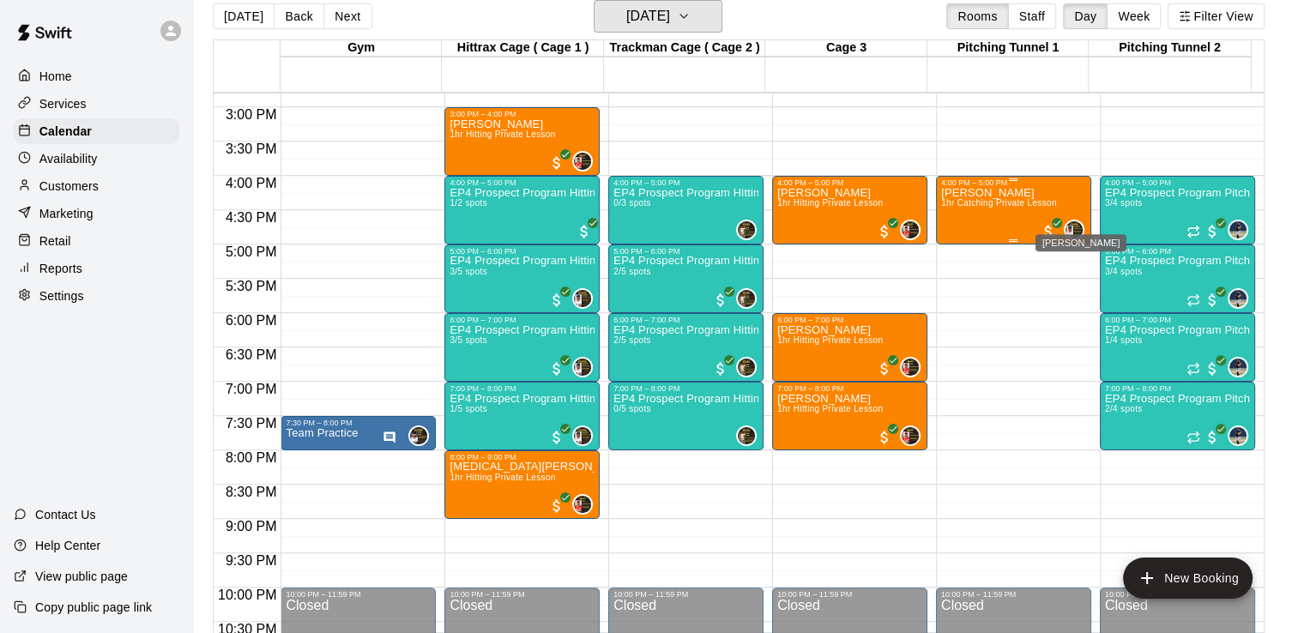
scroll to position [1108, 0]
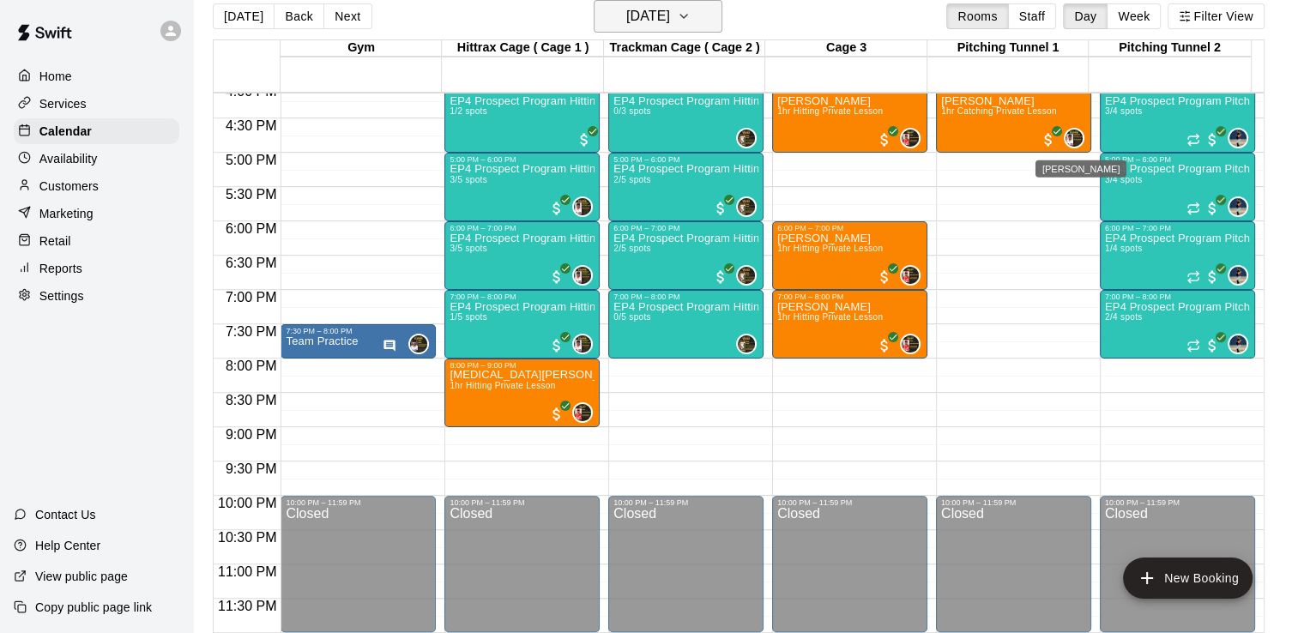
click at [691, 15] on icon "button" at bounding box center [684, 16] width 14 height 21
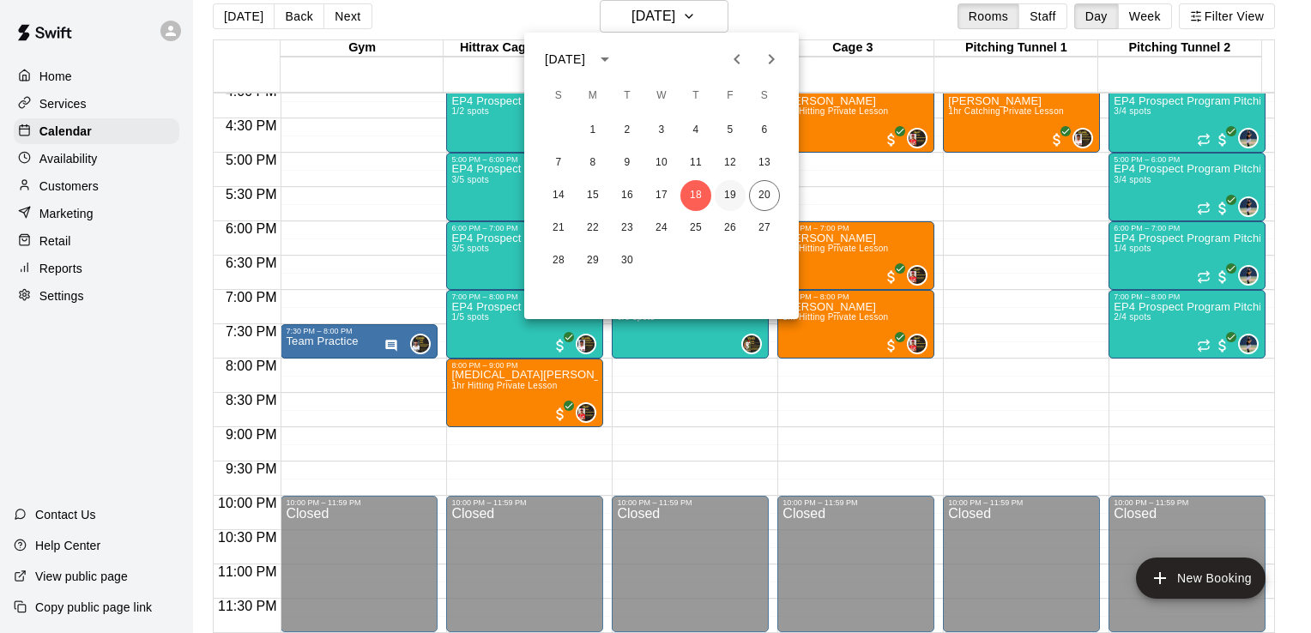
click at [729, 195] on button "19" at bounding box center [730, 195] width 31 height 31
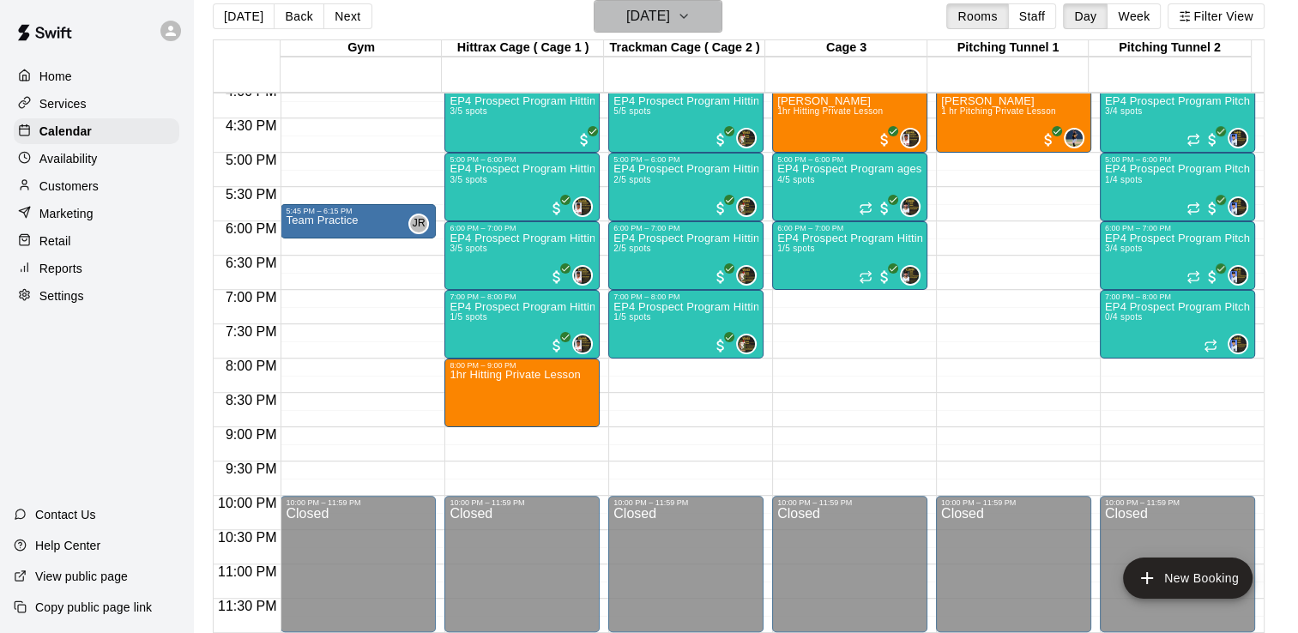
click at [691, 15] on icon "button" at bounding box center [684, 16] width 14 height 21
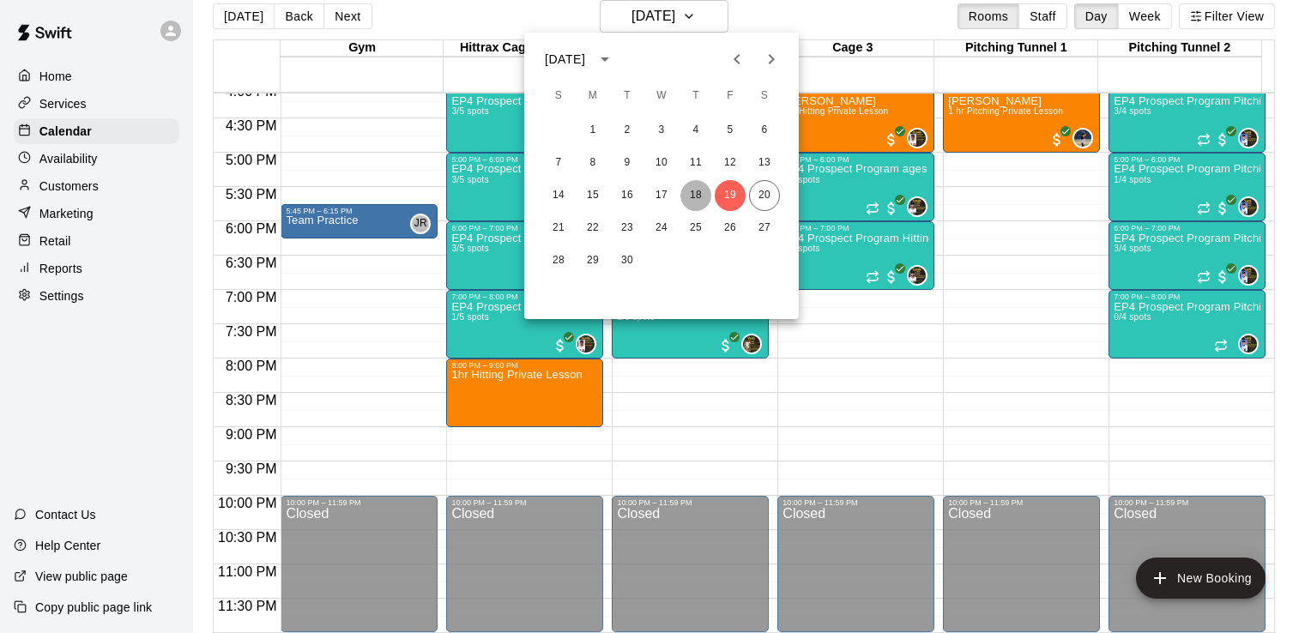
click at [699, 198] on button "18" at bounding box center [696, 195] width 31 height 31
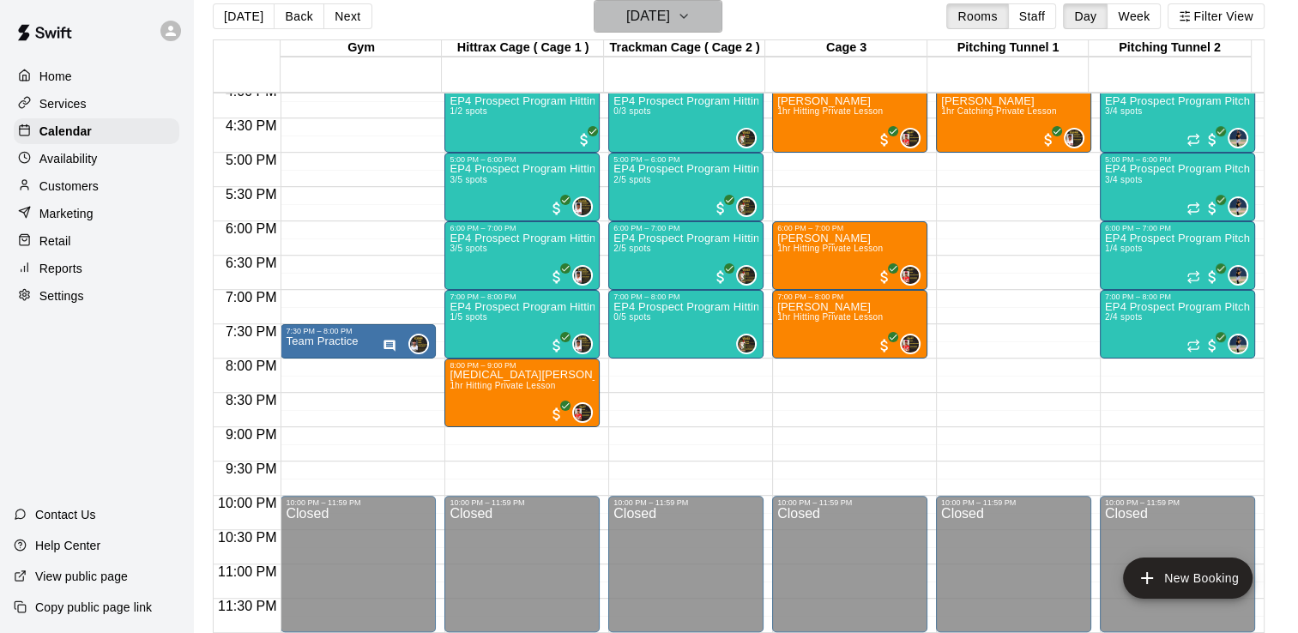
click at [723, 11] on button "[DATE]" at bounding box center [658, 16] width 129 height 33
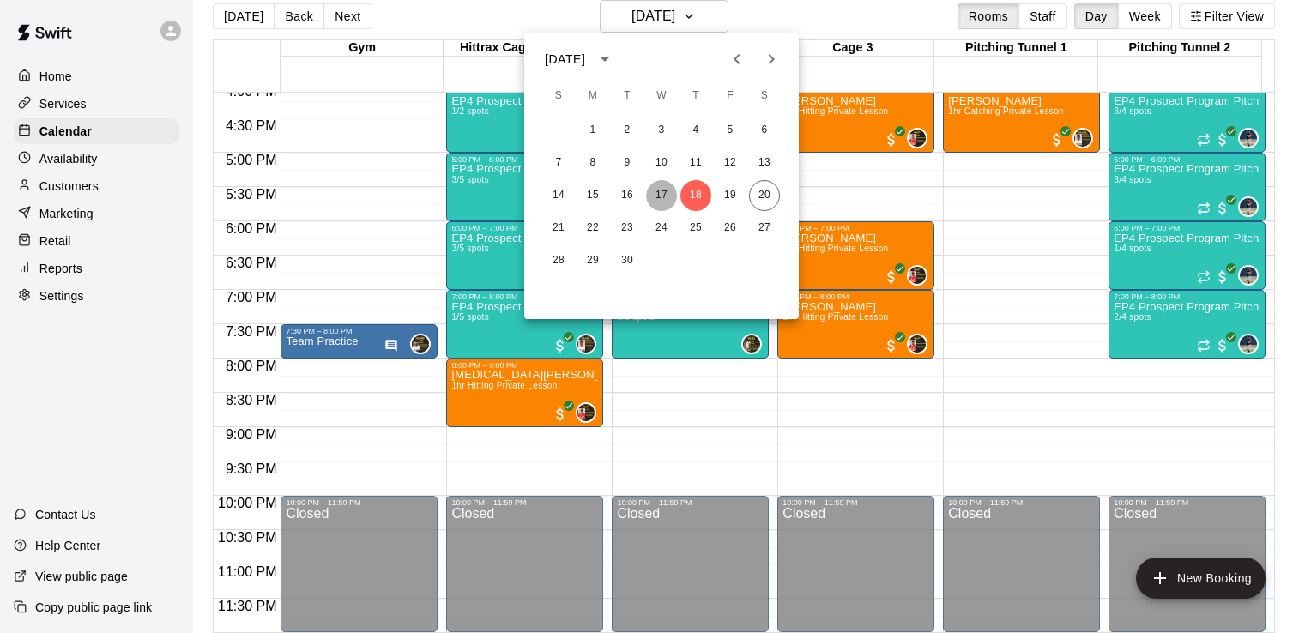
click at [663, 187] on button "17" at bounding box center [661, 195] width 31 height 31
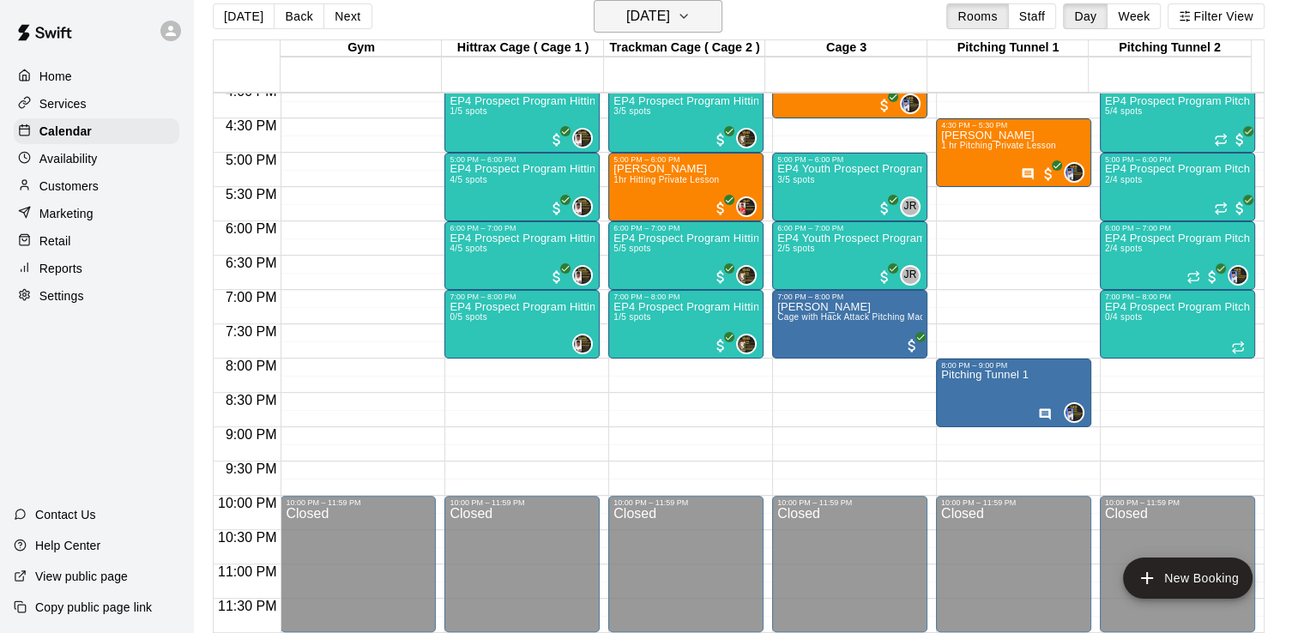
click at [687, 15] on icon "button" at bounding box center [684, 16] width 7 height 3
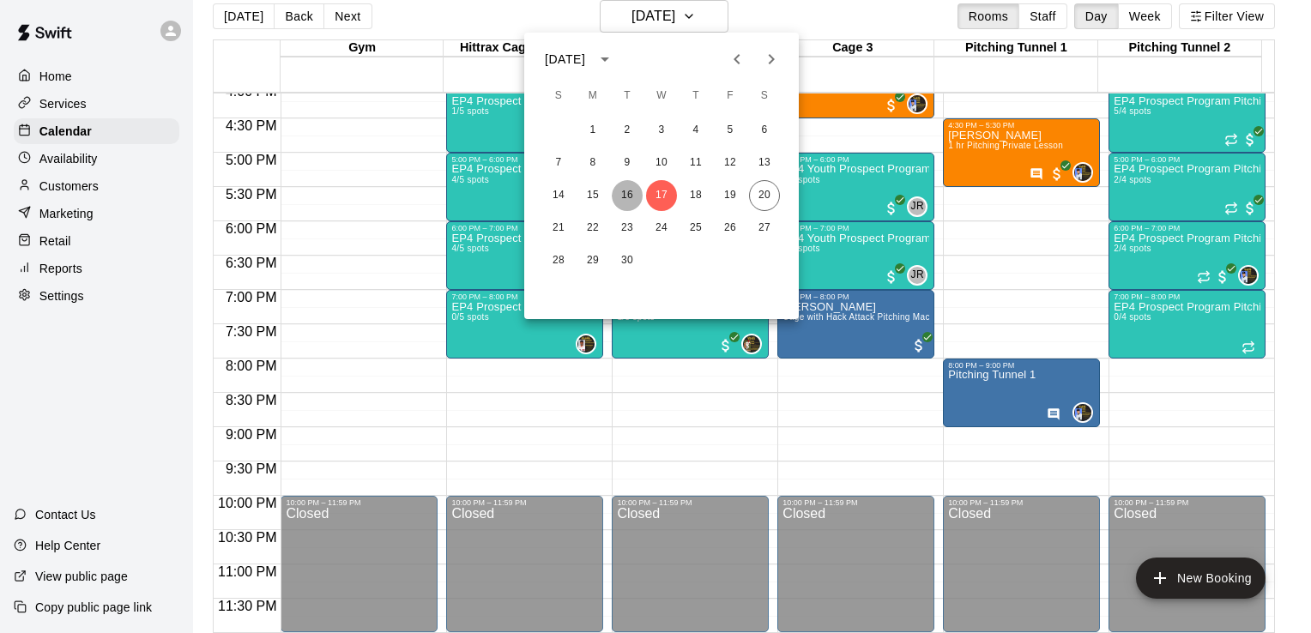
click at [625, 197] on button "16" at bounding box center [627, 195] width 31 height 31
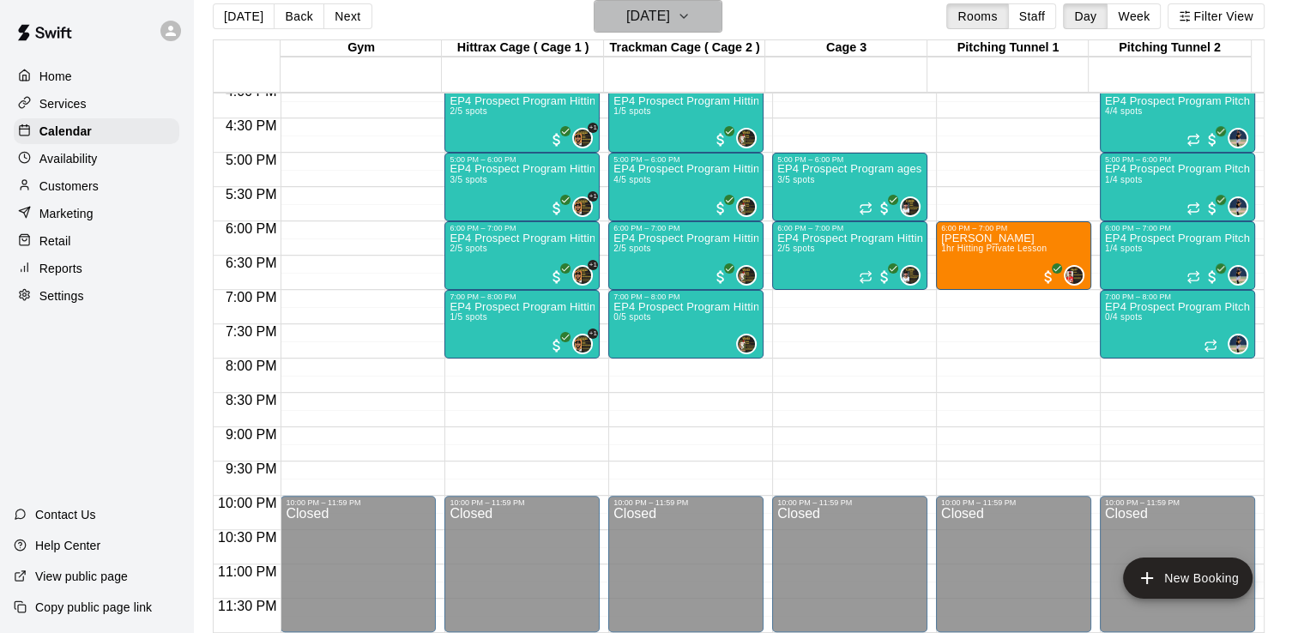
click at [691, 18] on icon "button" at bounding box center [684, 16] width 14 height 21
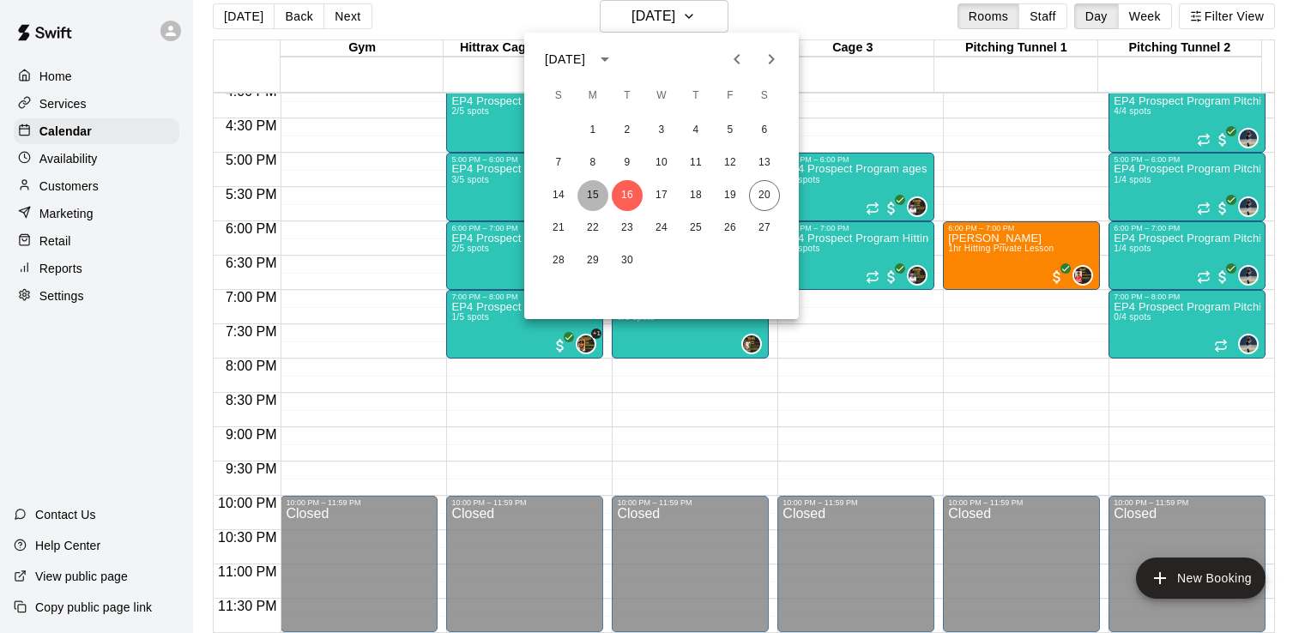
click at [592, 200] on button "15" at bounding box center [593, 195] width 31 height 31
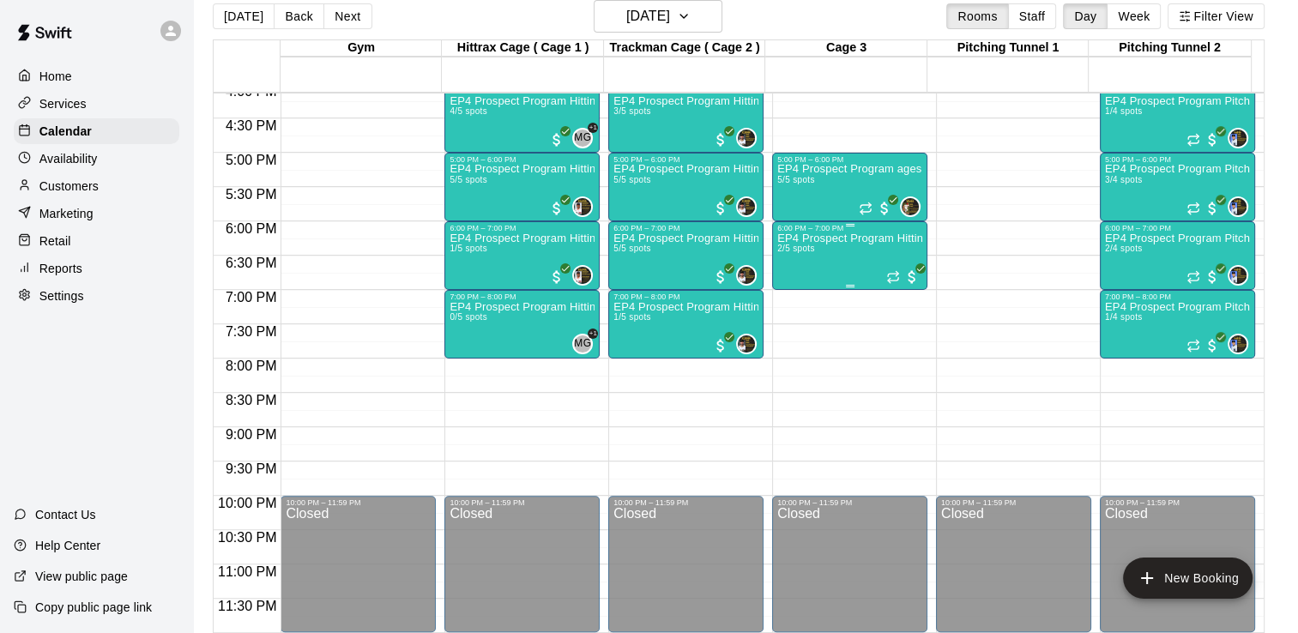
click at [865, 267] on div "EP4 Prospect Program Hitting ( ages [DEMOGRAPHIC_DATA] ) 2/5 spots" at bounding box center [849, 549] width 145 height 633
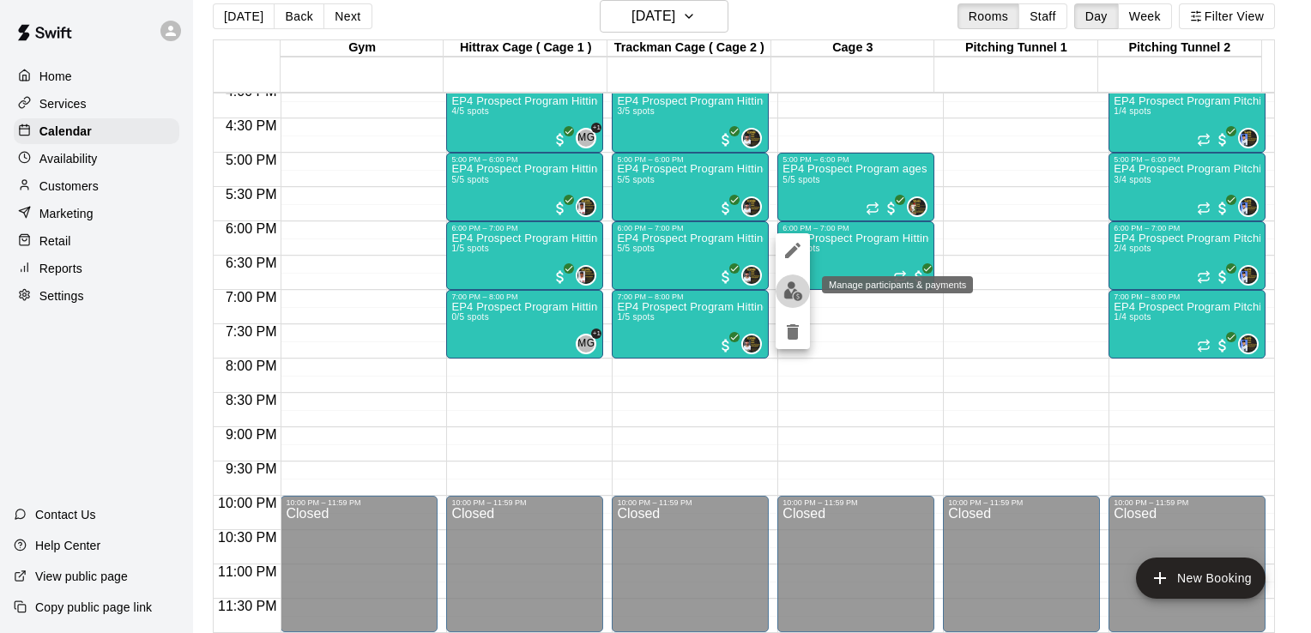
click at [793, 292] on img "edit" at bounding box center [794, 291] width 20 height 20
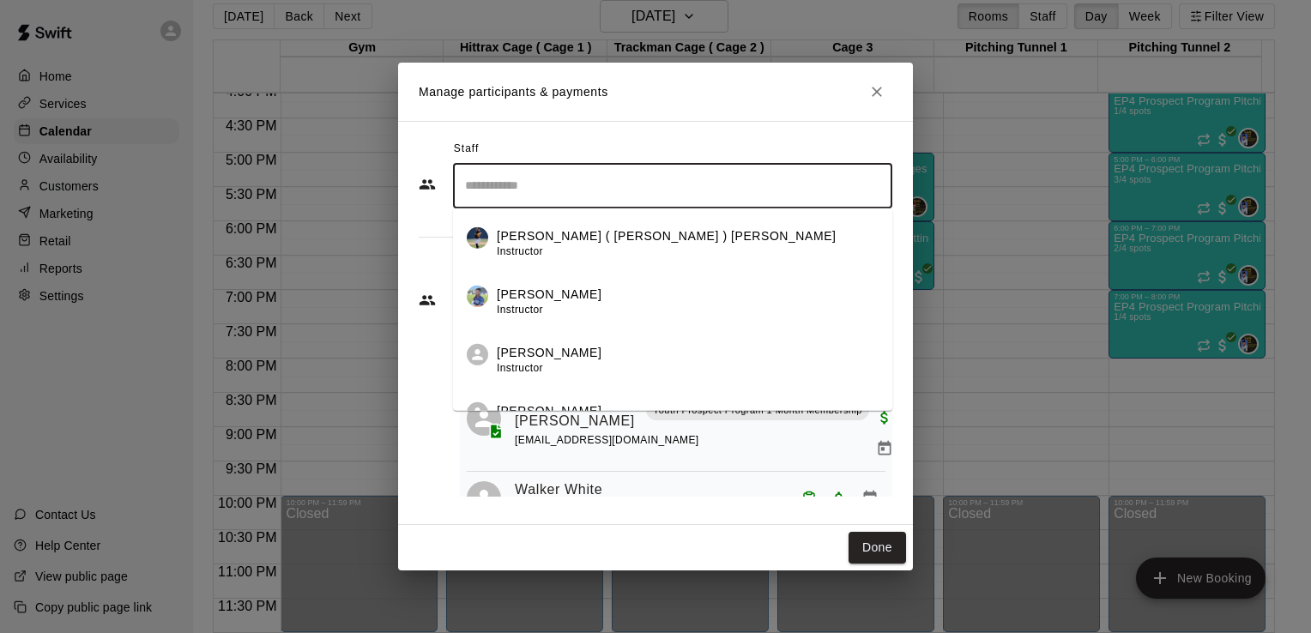
click at [602, 194] on input "Search staff" at bounding box center [673, 186] width 424 height 30
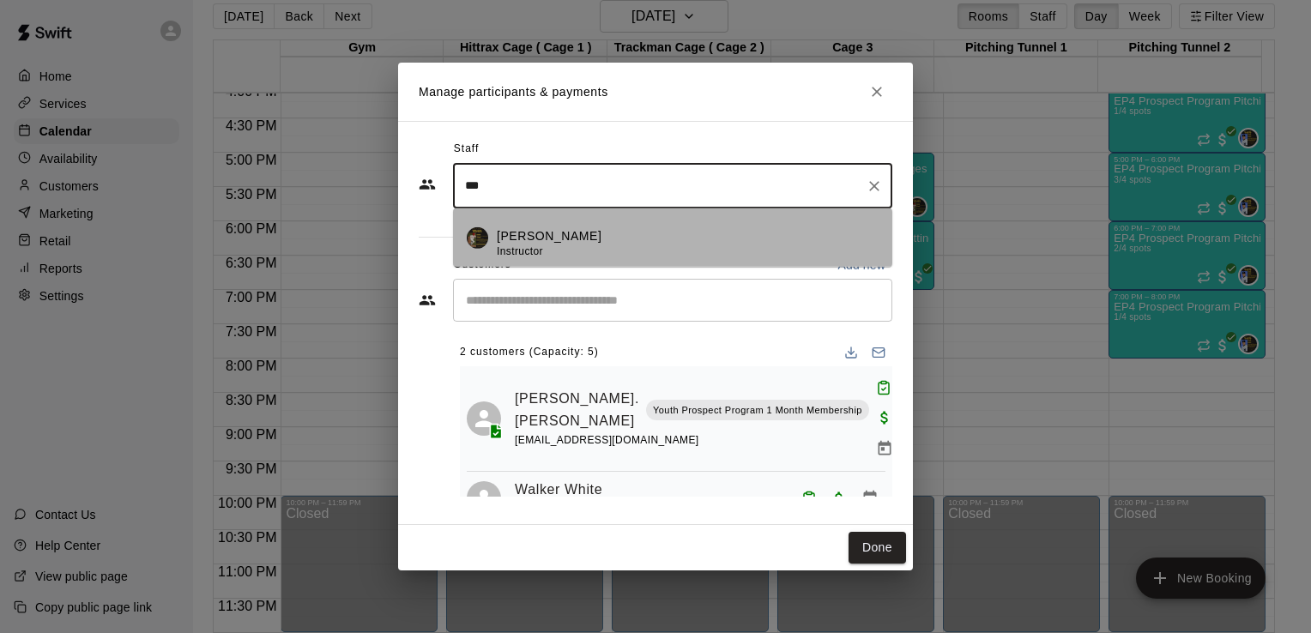
click at [555, 247] on div "[PERSON_NAME] Instructor" at bounding box center [549, 243] width 105 height 33
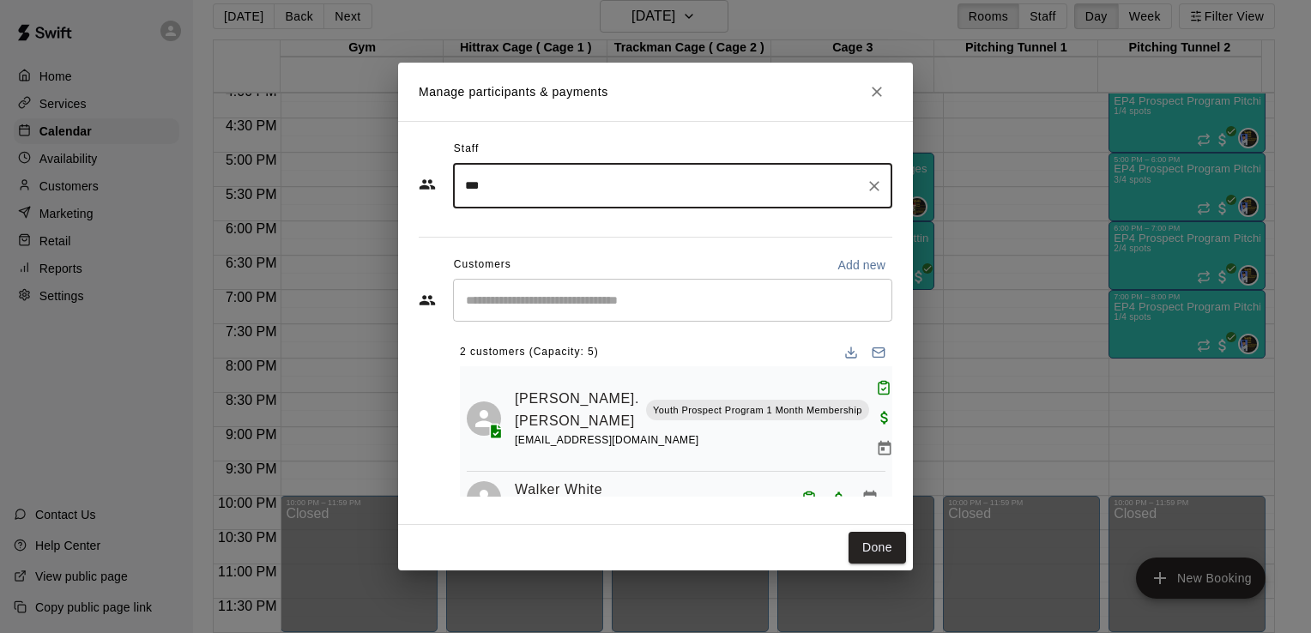
type input "***"
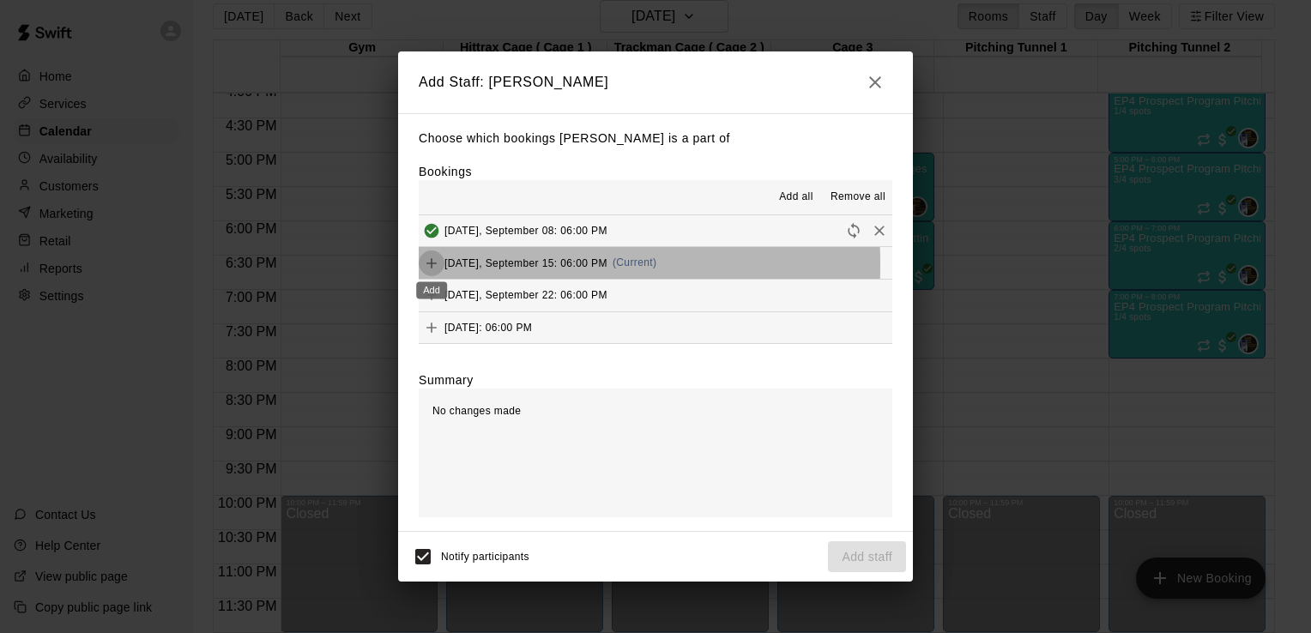
click at [433, 264] on icon "Add" at bounding box center [432, 263] width 10 height 10
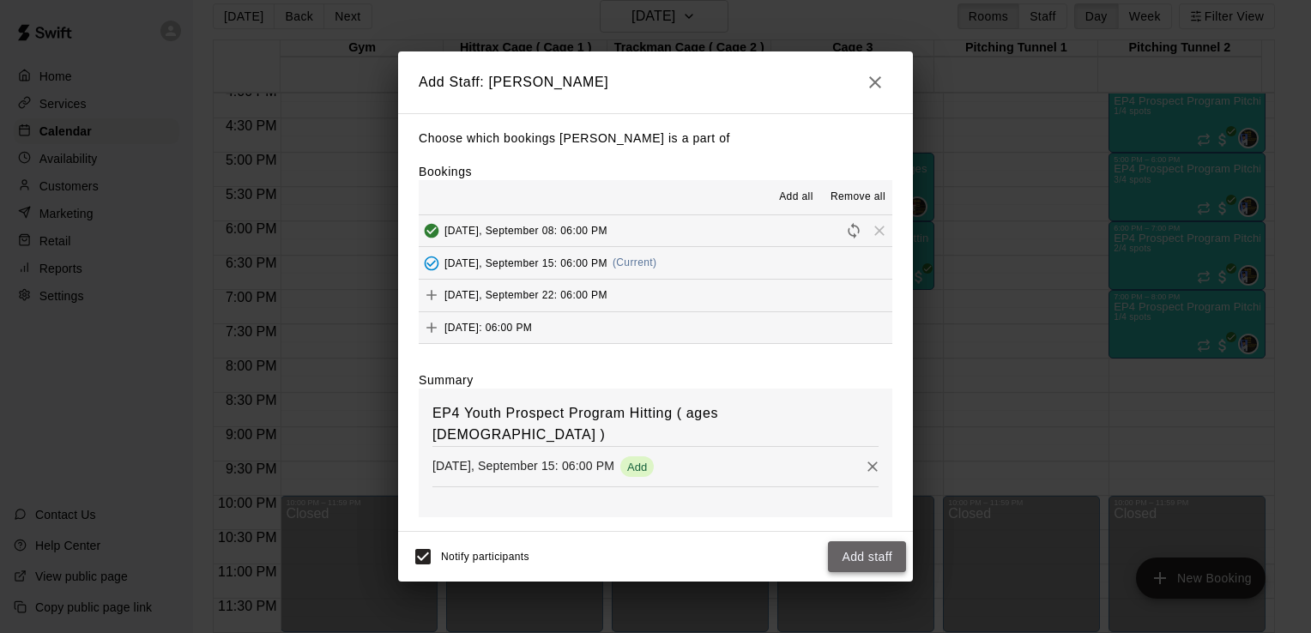
click at [871, 565] on button "Add staff" at bounding box center [867, 558] width 78 height 32
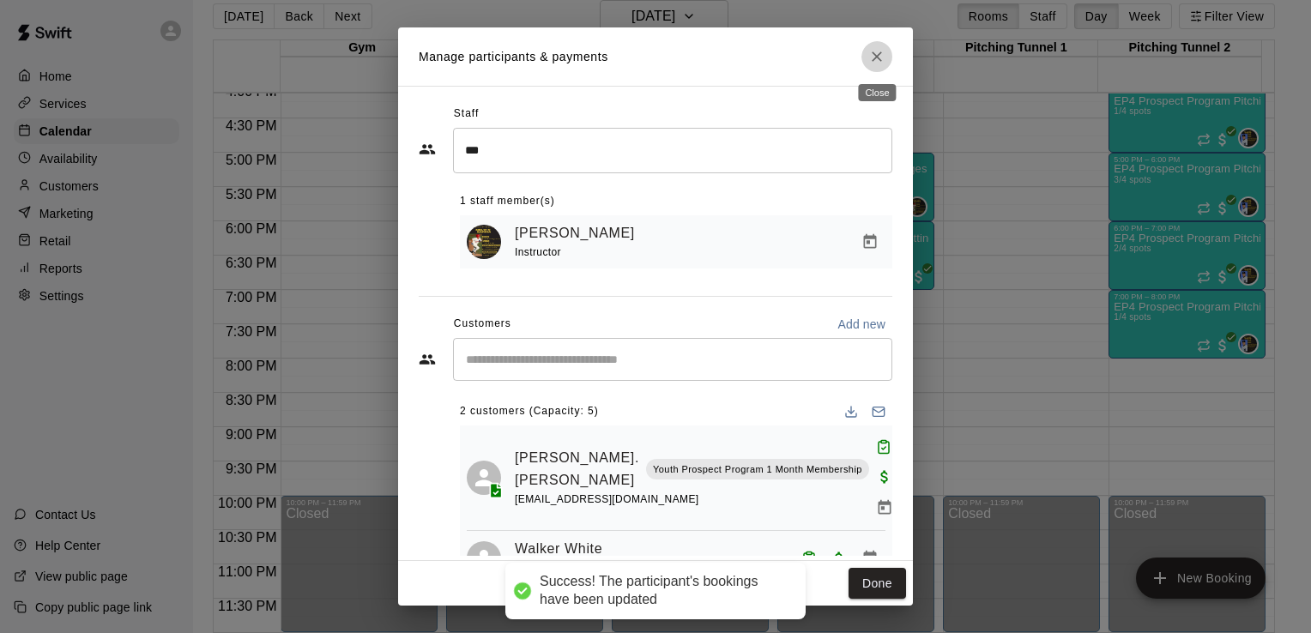
click at [877, 57] on icon "Close" at bounding box center [876, 56] width 17 height 17
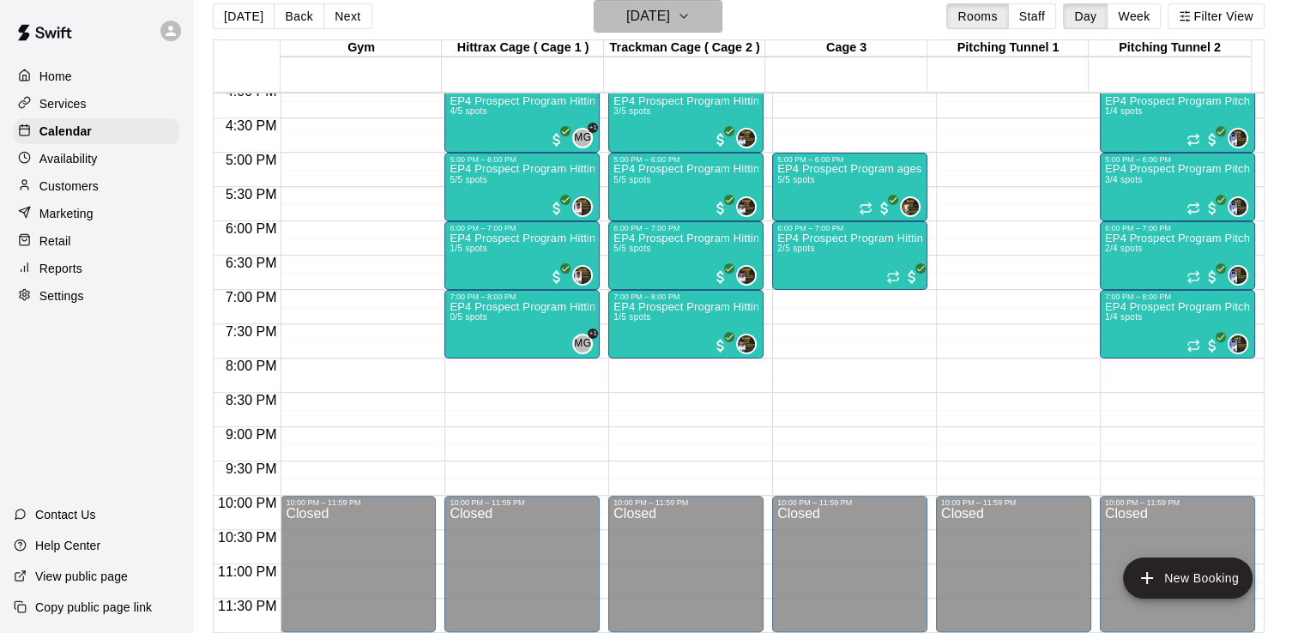
click at [691, 21] on icon "button" at bounding box center [684, 16] width 14 height 21
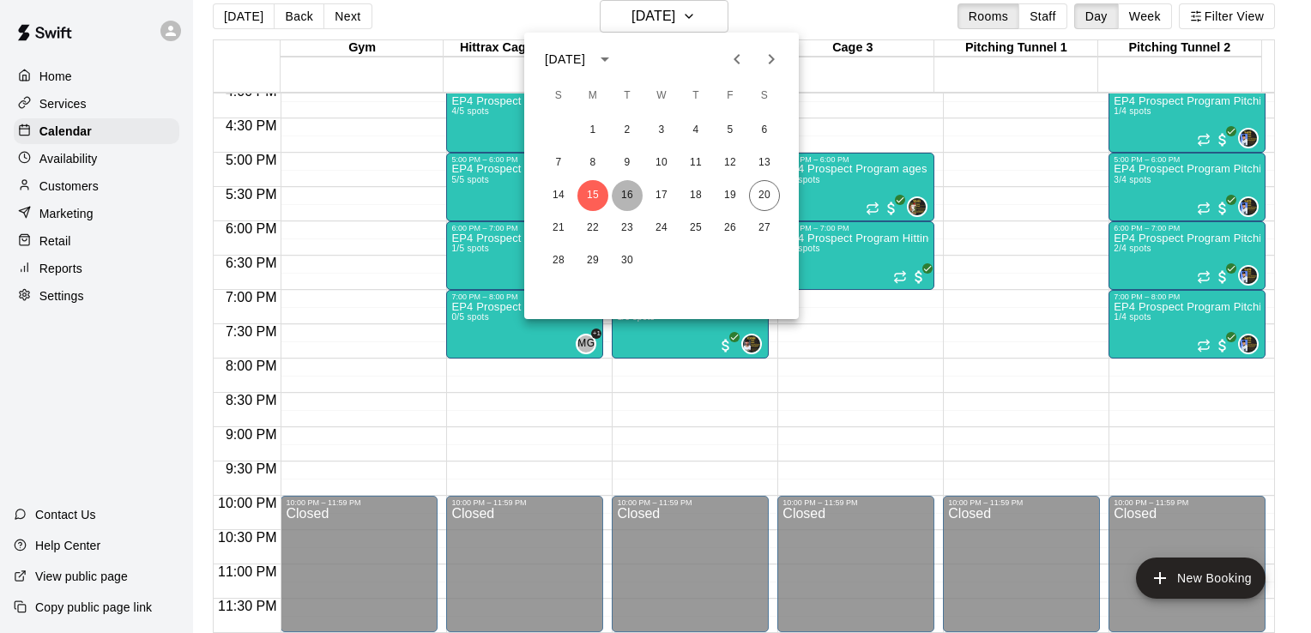
click at [632, 191] on button "16" at bounding box center [627, 195] width 31 height 31
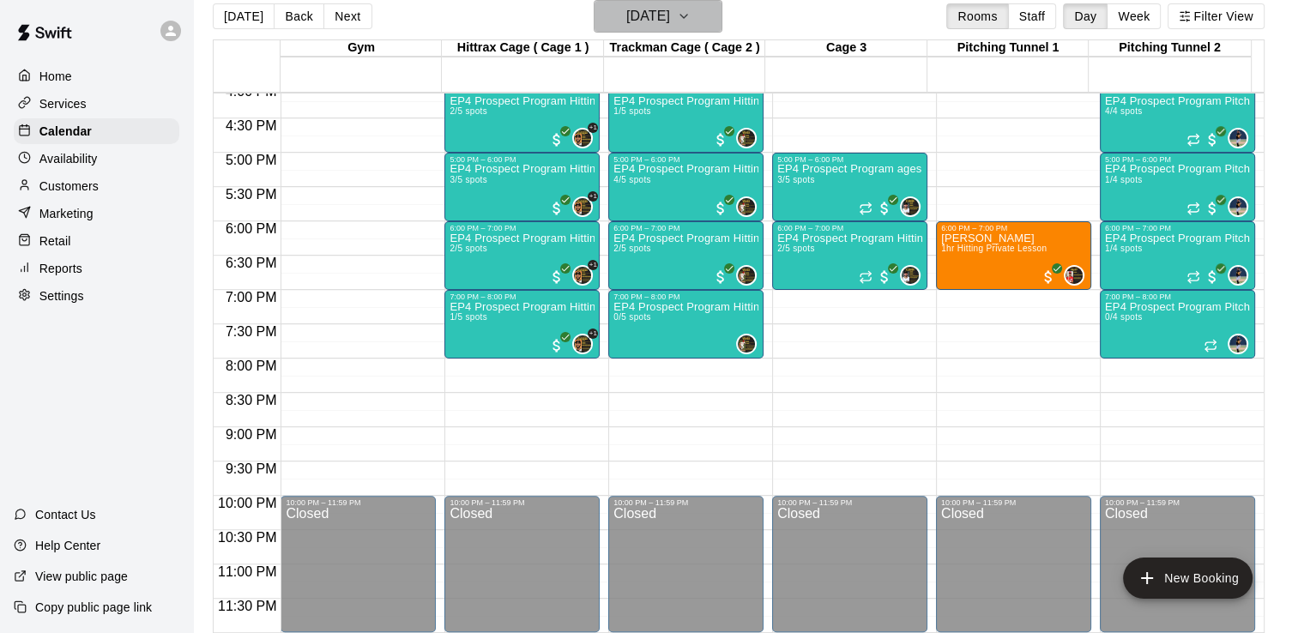
click at [691, 24] on icon "button" at bounding box center [684, 16] width 14 height 21
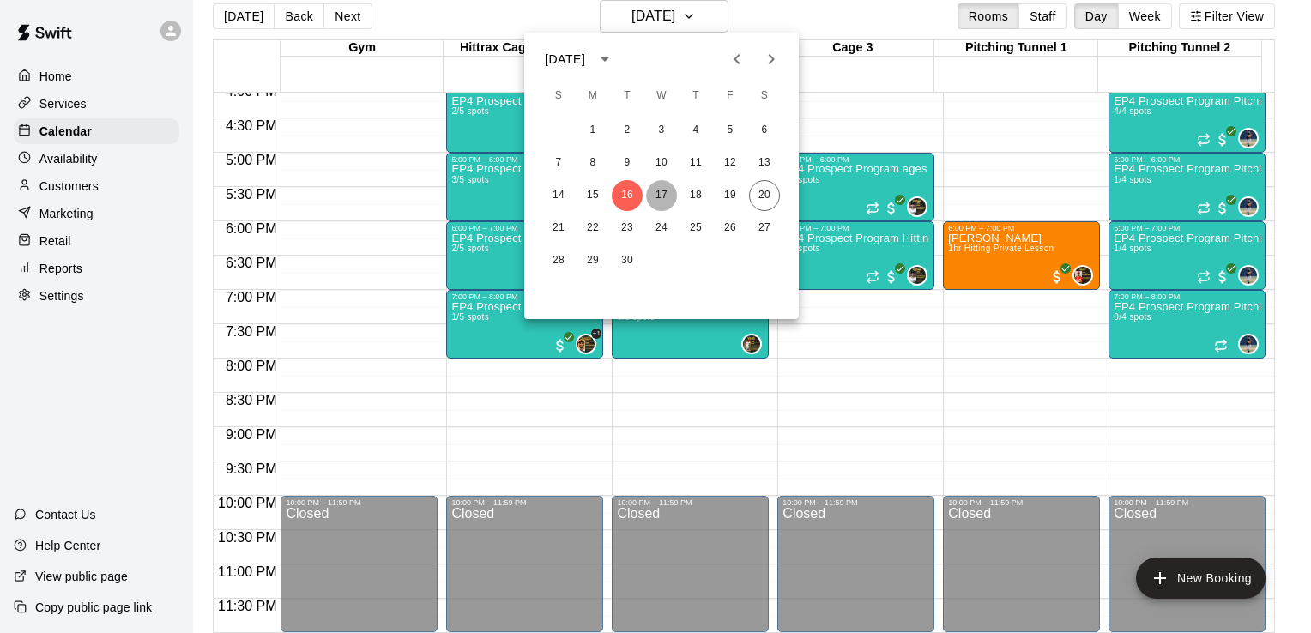
click at [666, 201] on button "17" at bounding box center [661, 195] width 31 height 31
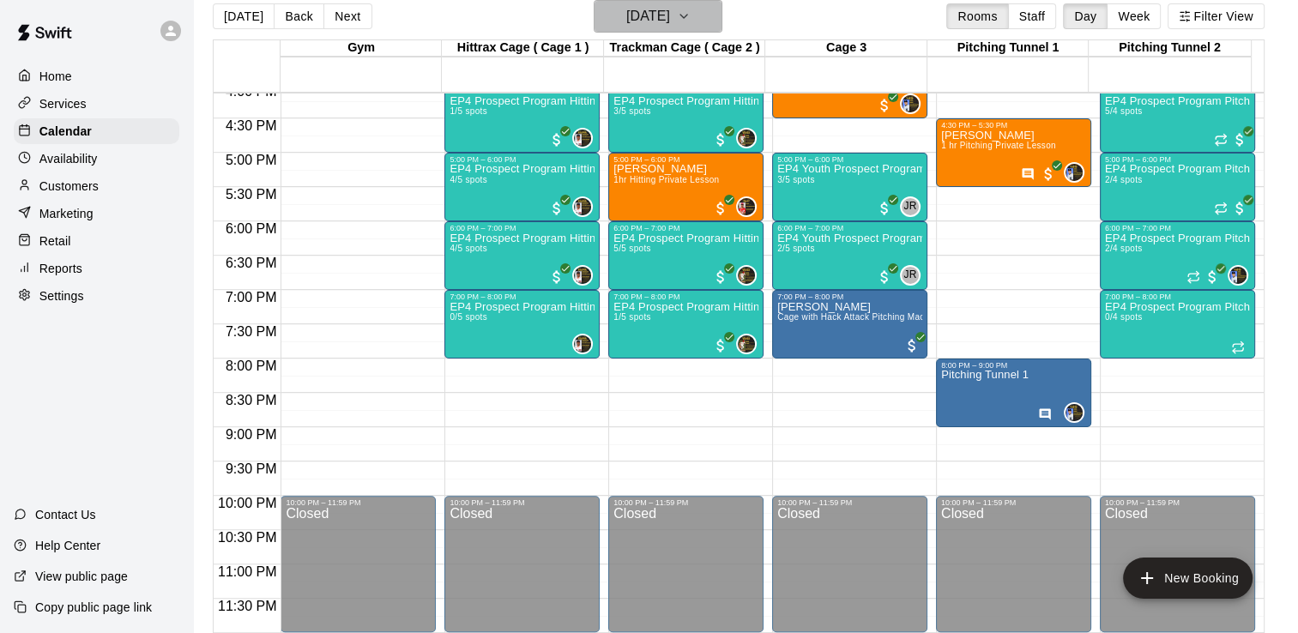
click at [691, 12] on icon "button" at bounding box center [684, 16] width 14 height 21
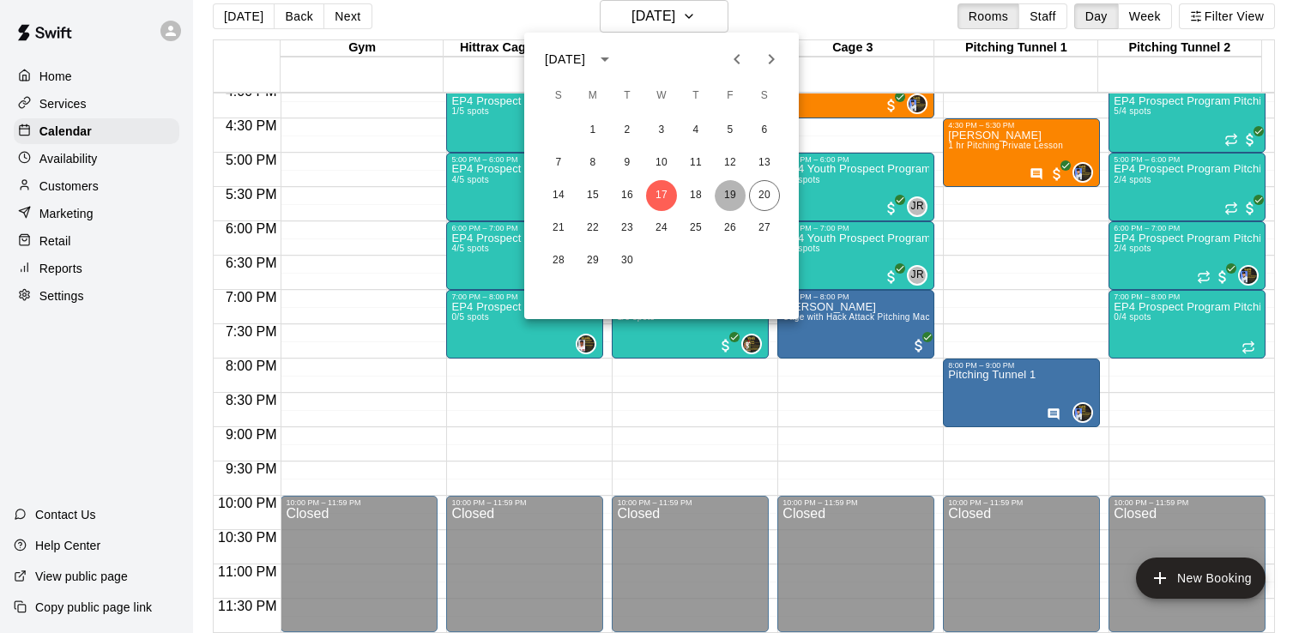
click at [724, 194] on button "19" at bounding box center [730, 195] width 31 height 31
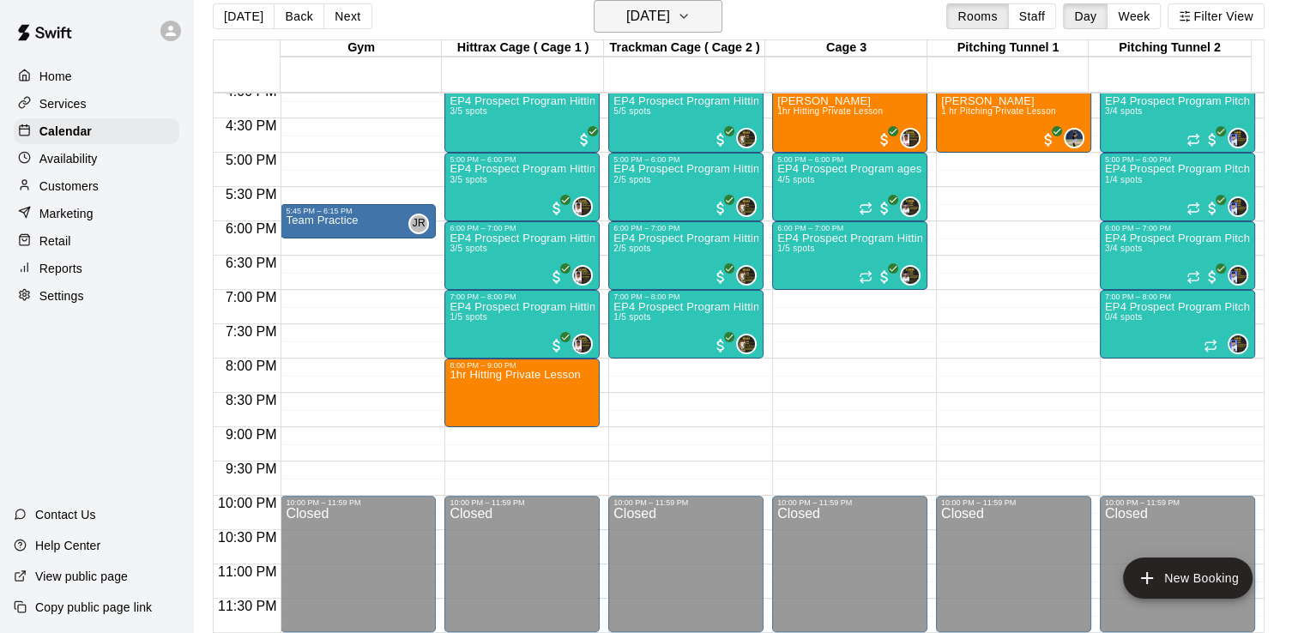
click at [691, 12] on icon "button" at bounding box center [684, 16] width 14 height 21
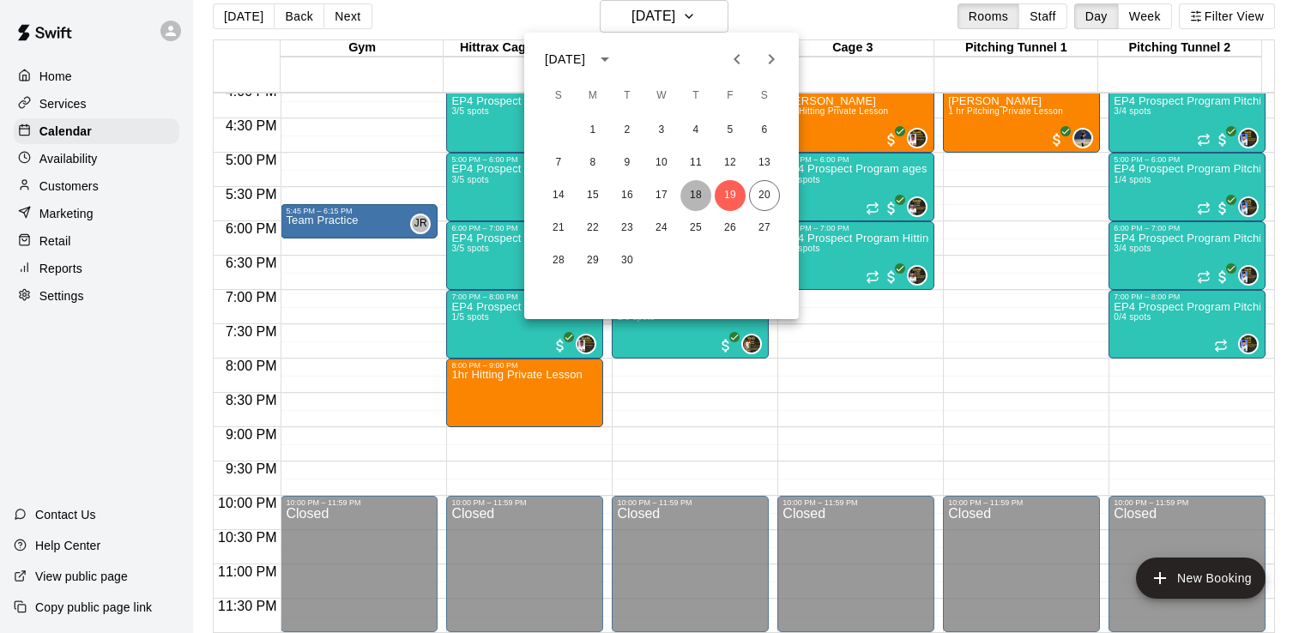
click at [699, 197] on button "18" at bounding box center [696, 195] width 31 height 31
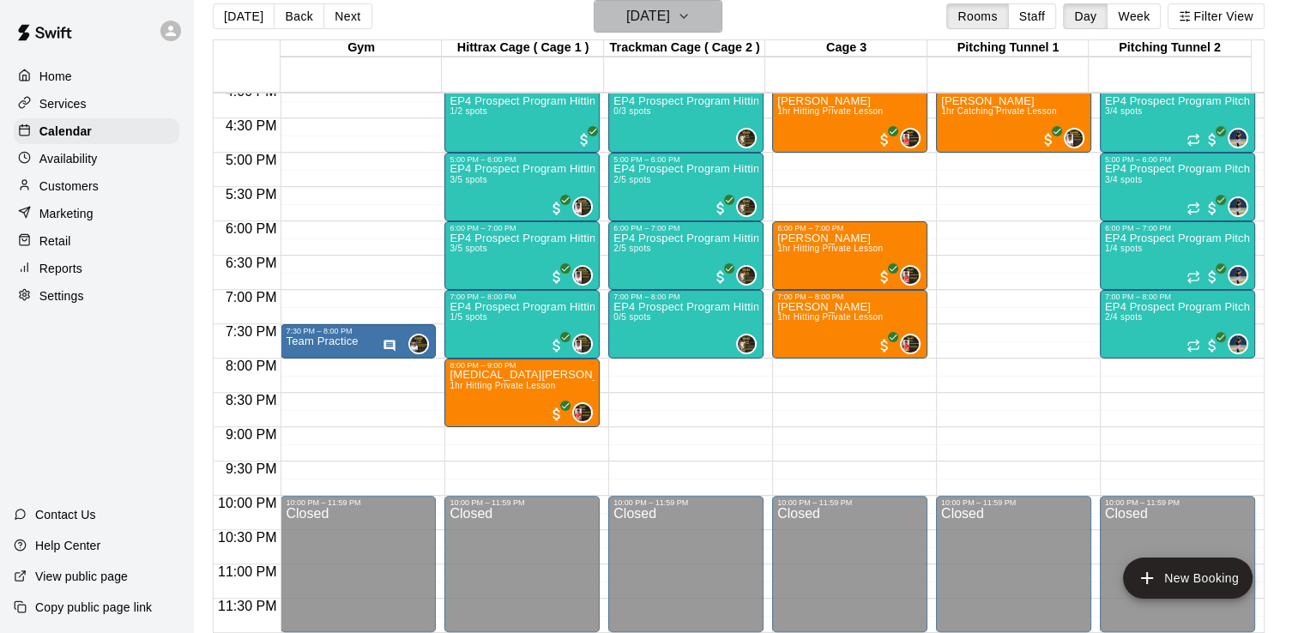
click at [691, 15] on icon "button" at bounding box center [684, 16] width 14 height 21
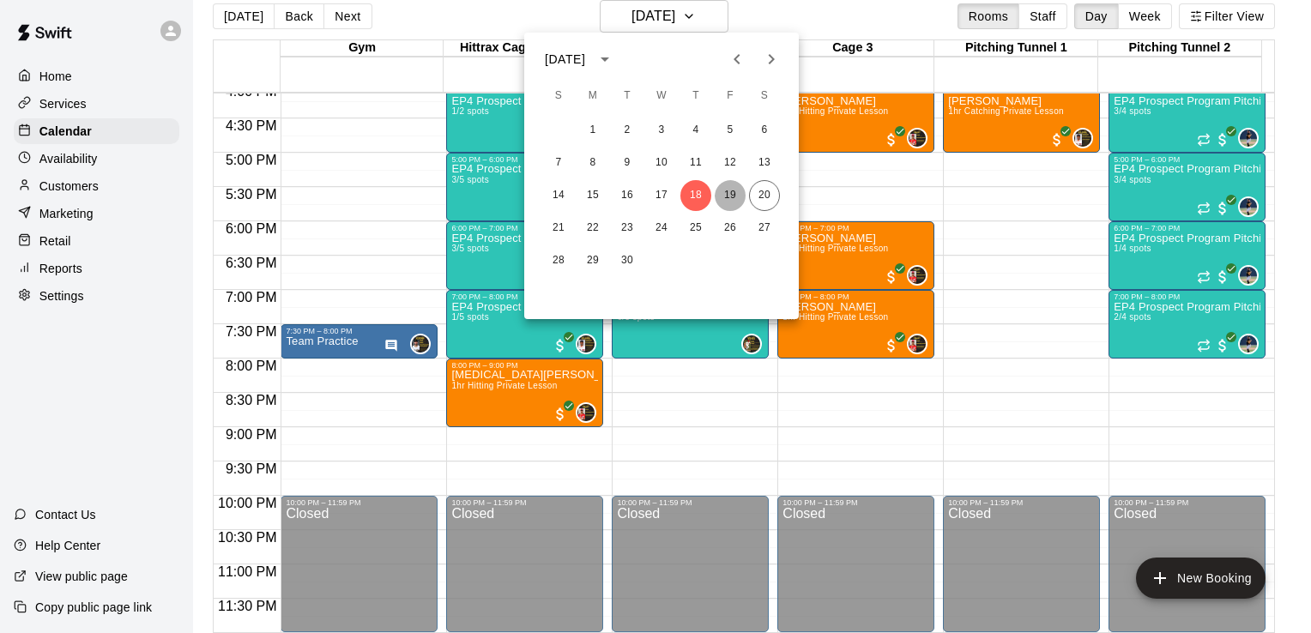
click at [731, 190] on button "19" at bounding box center [730, 195] width 31 height 31
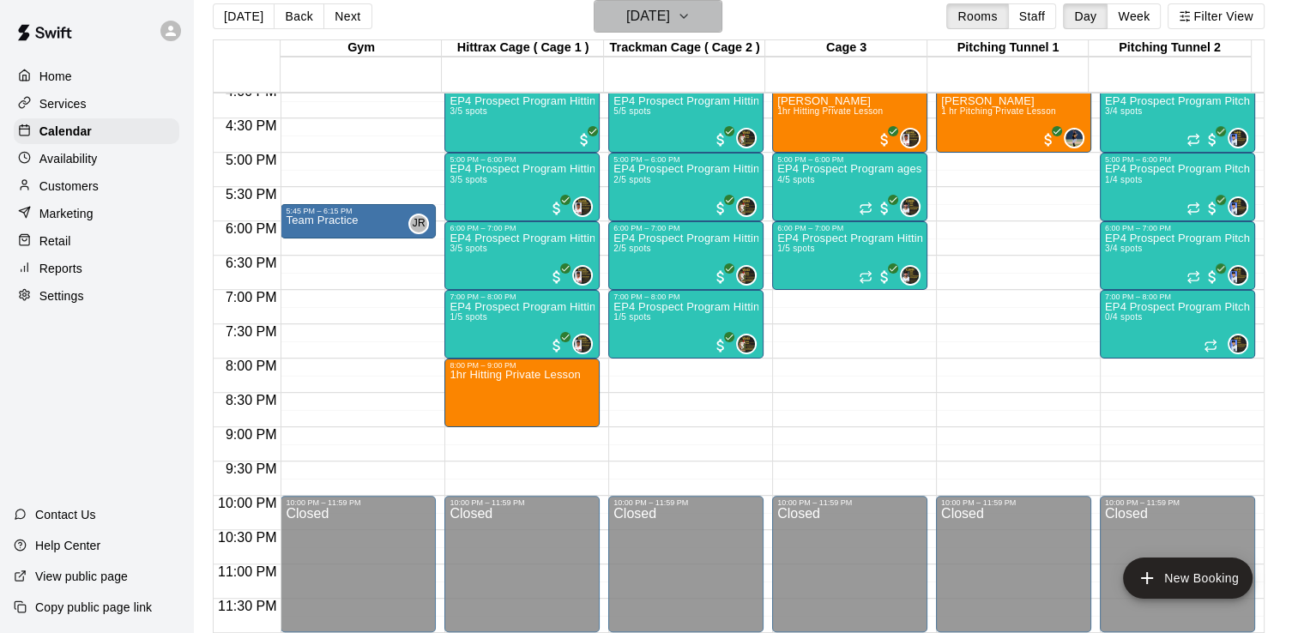
click at [687, 15] on icon "button" at bounding box center [684, 16] width 7 height 3
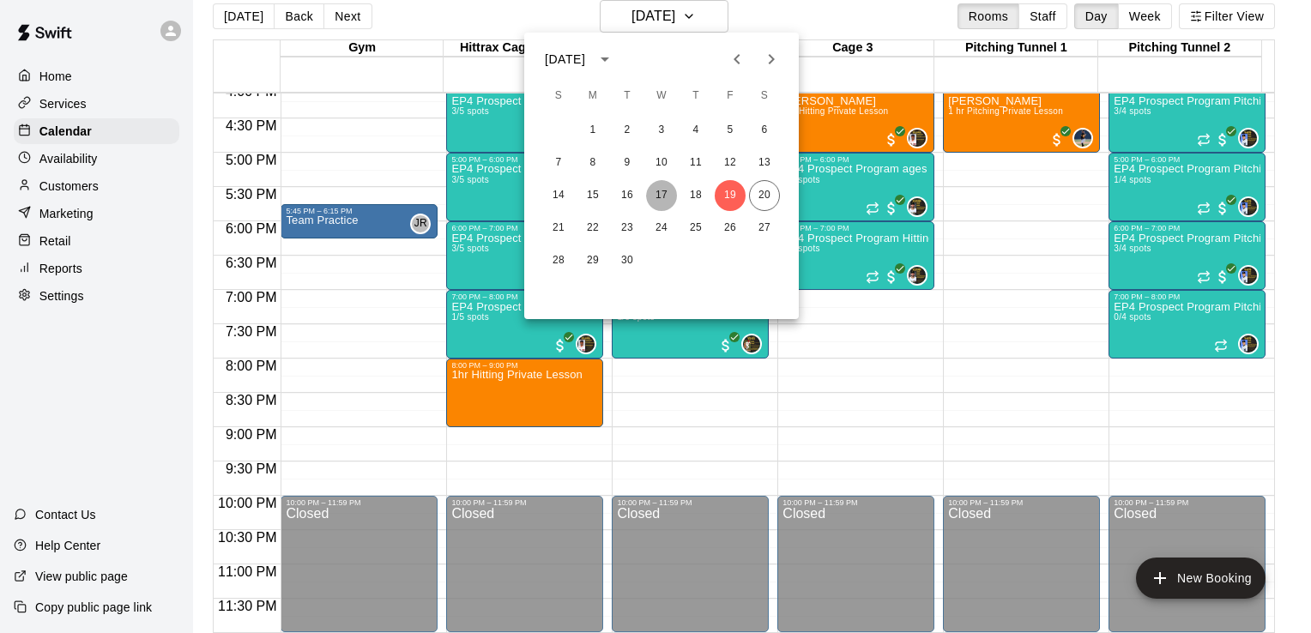
click at [666, 194] on button "17" at bounding box center [661, 195] width 31 height 31
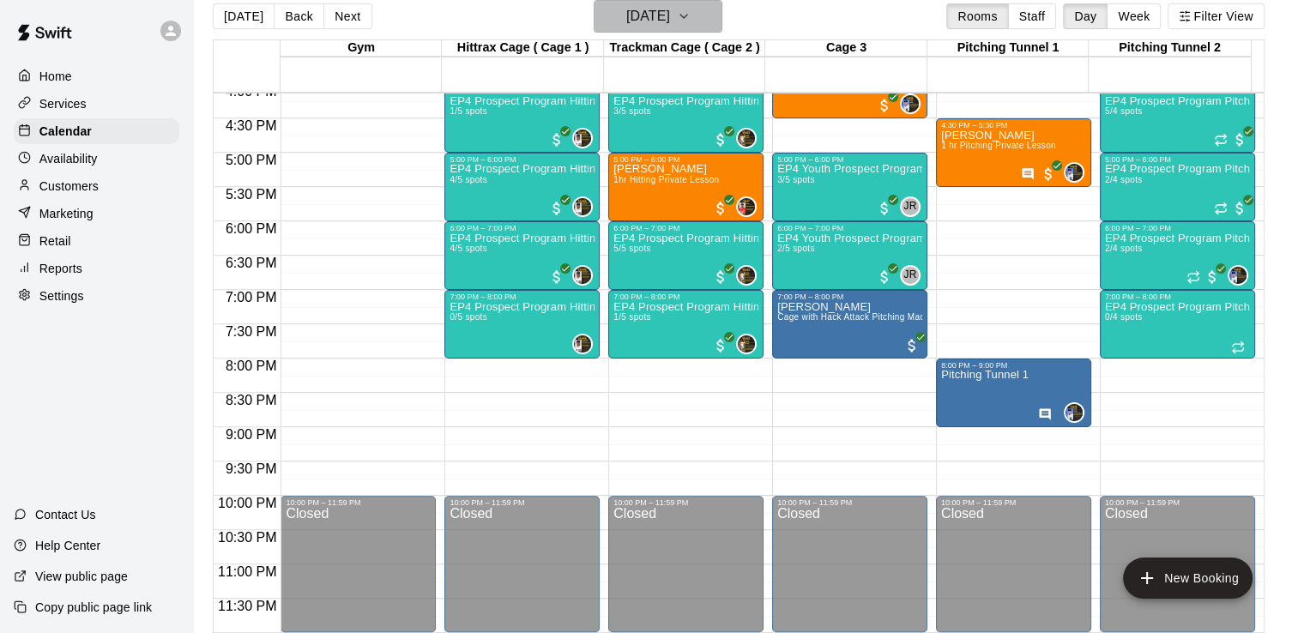
click at [691, 15] on icon "button" at bounding box center [684, 16] width 14 height 21
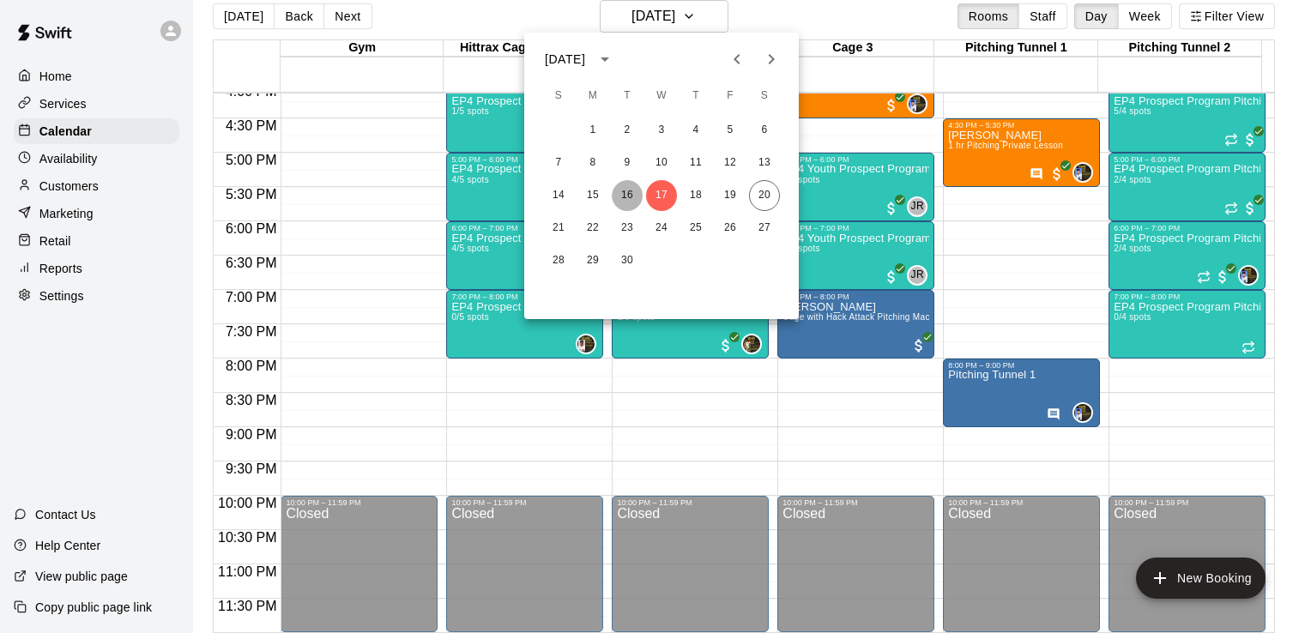
click at [628, 195] on button "16" at bounding box center [627, 195] width 31 height 31
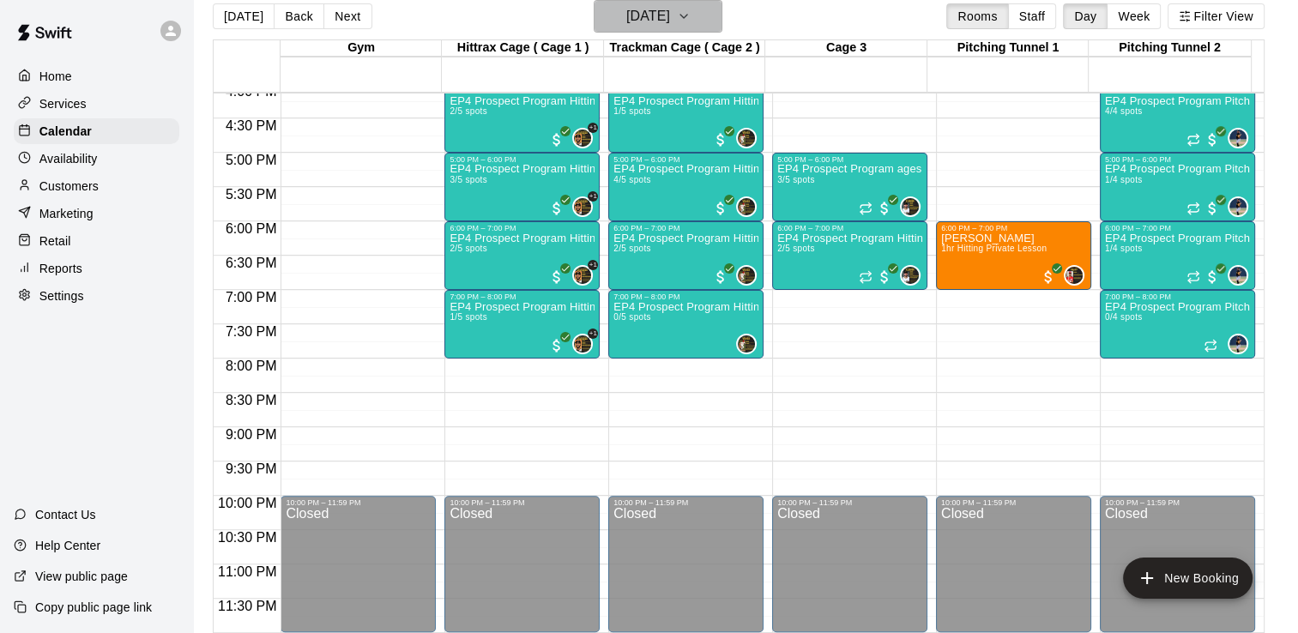
click at [691, 19] on icon "button" at bounding box center [684, 16] width 14 height 21
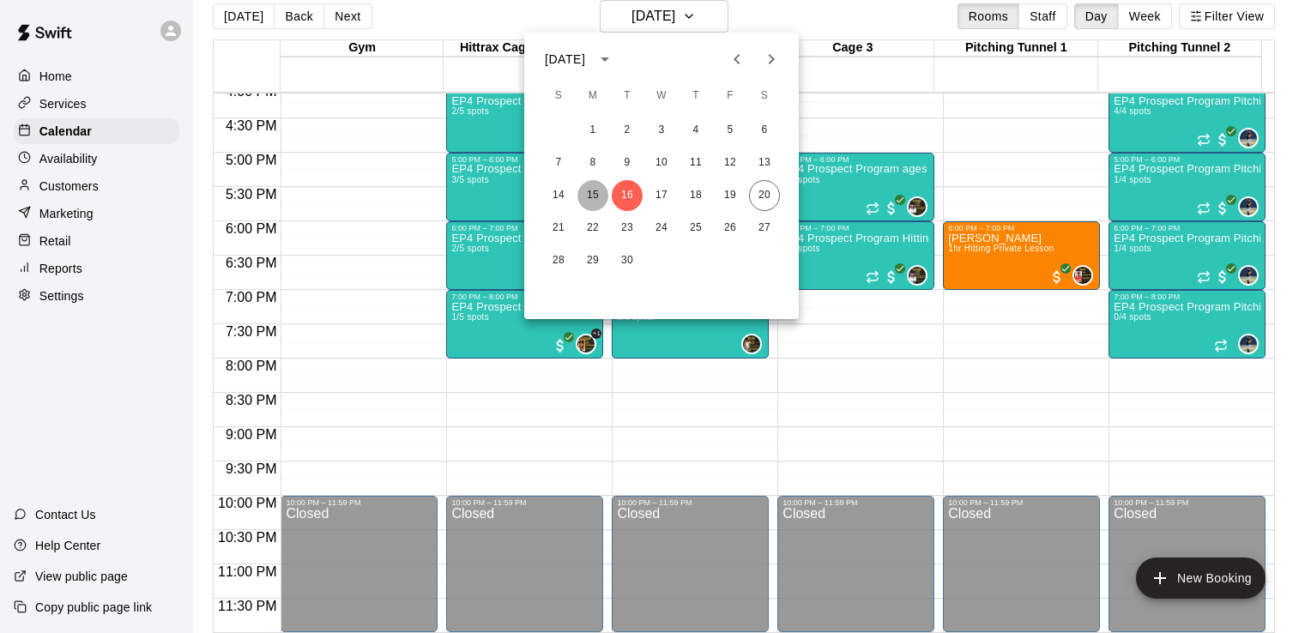
click at [590, 191] on button "15" at bounding box center [593, 195] width 31 height 31
